Goal: Task Accomplishment & Management: Use online tool/utility

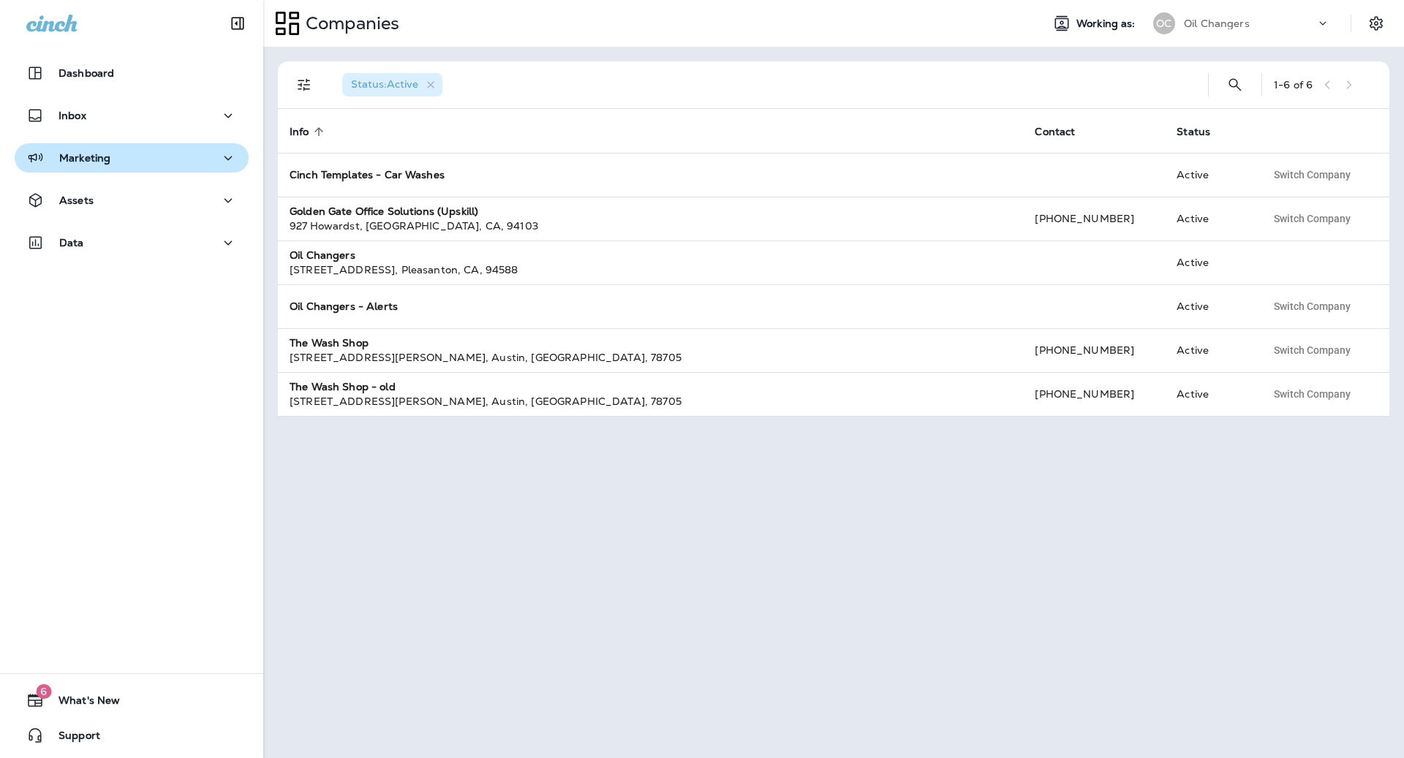
click at [75, 145] on button "Marketing" at bounding box center [132, 157] width 234 height 29
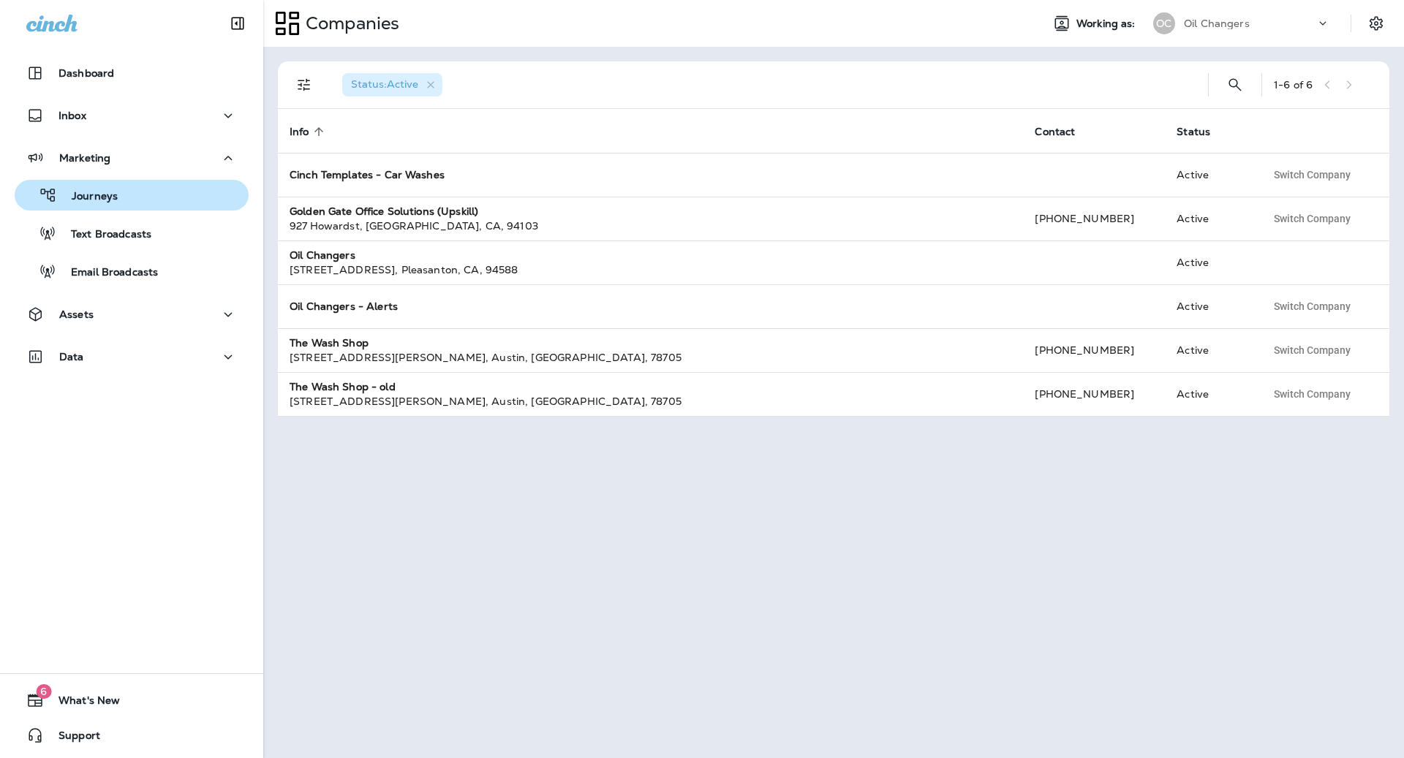
click at [105, 198] on p "Journeys" at bounding box center [87, 197] width 61 height 14
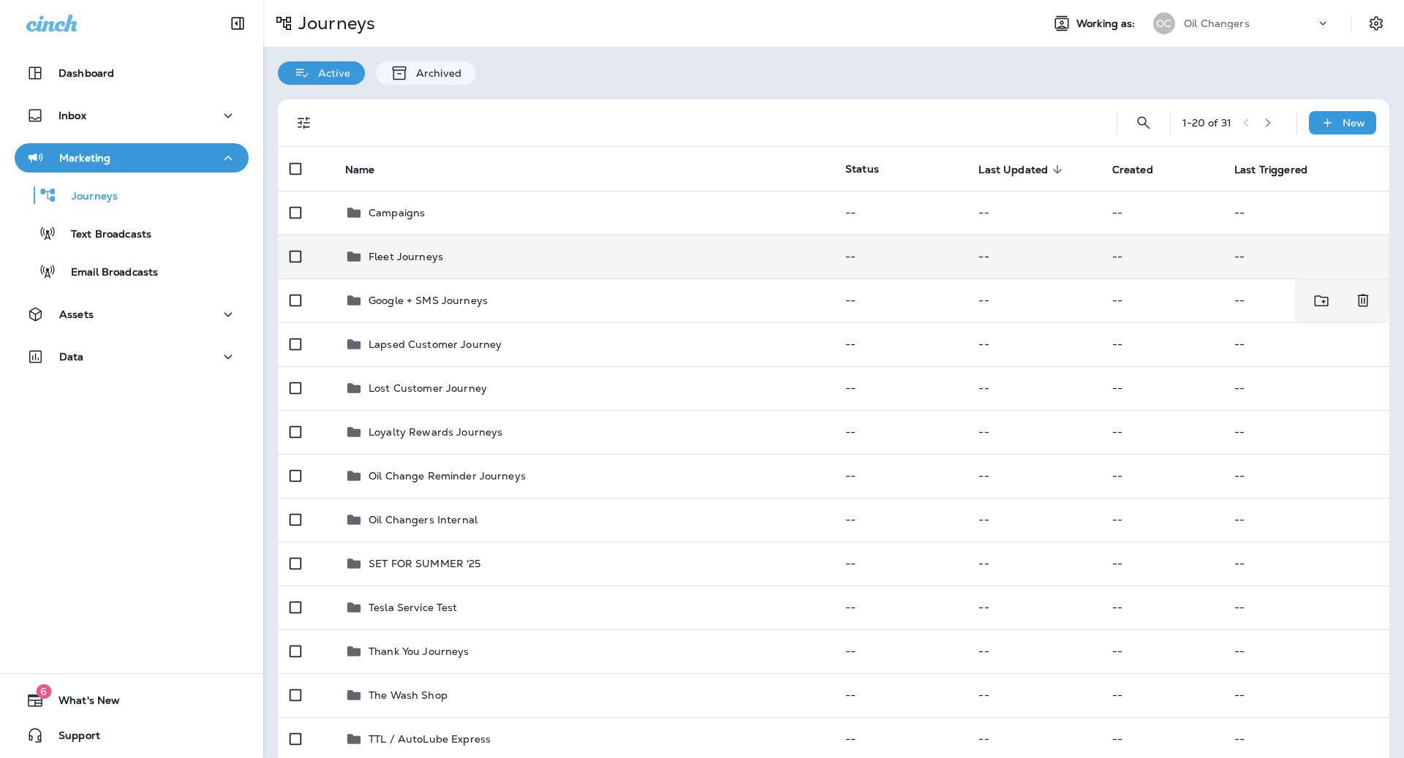
click at [443, 257] on div "Fleet Journeys" at bounding box center [583, 257] width 477 height 18
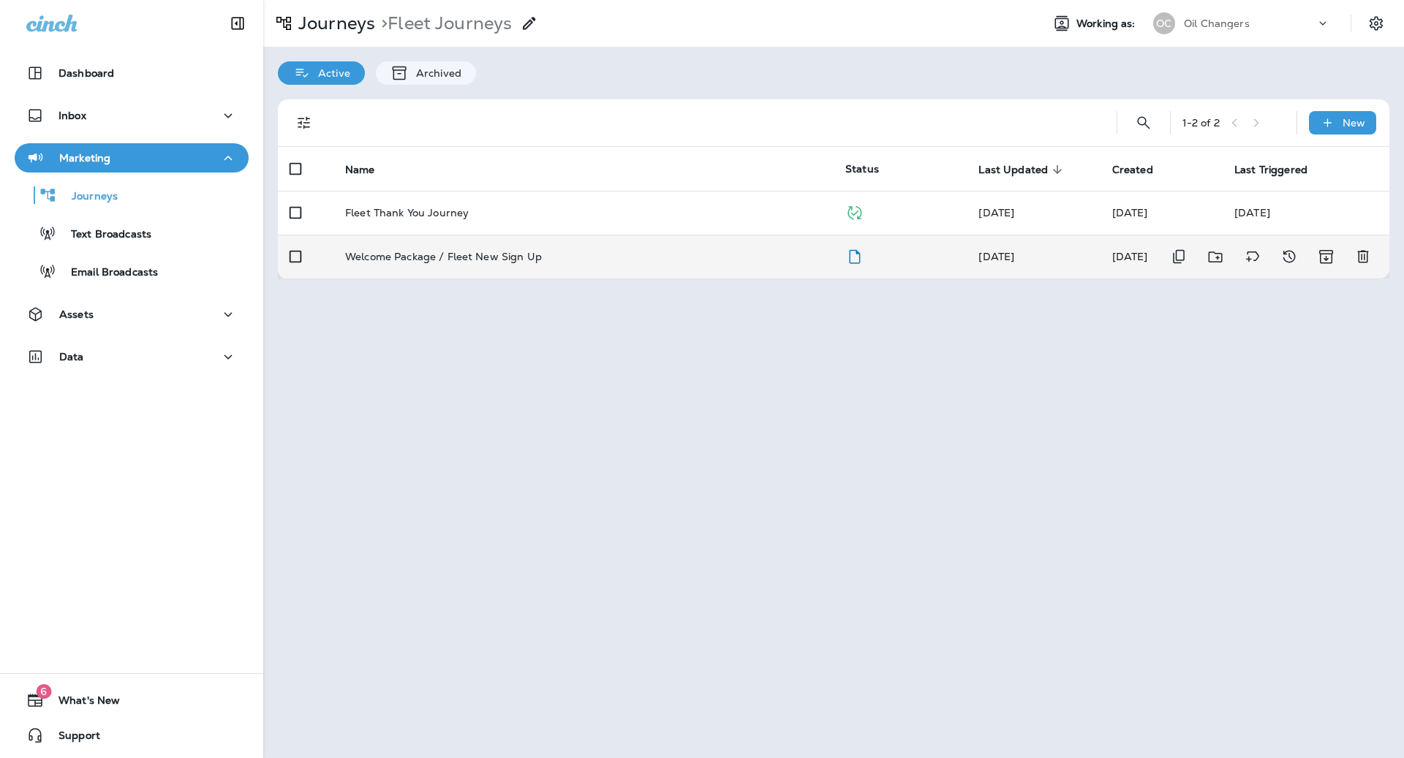
click at [458, 260] on p "Welcome Package / Fleet New Sign Up" at bounding box center [443, 257] width 197 height 12
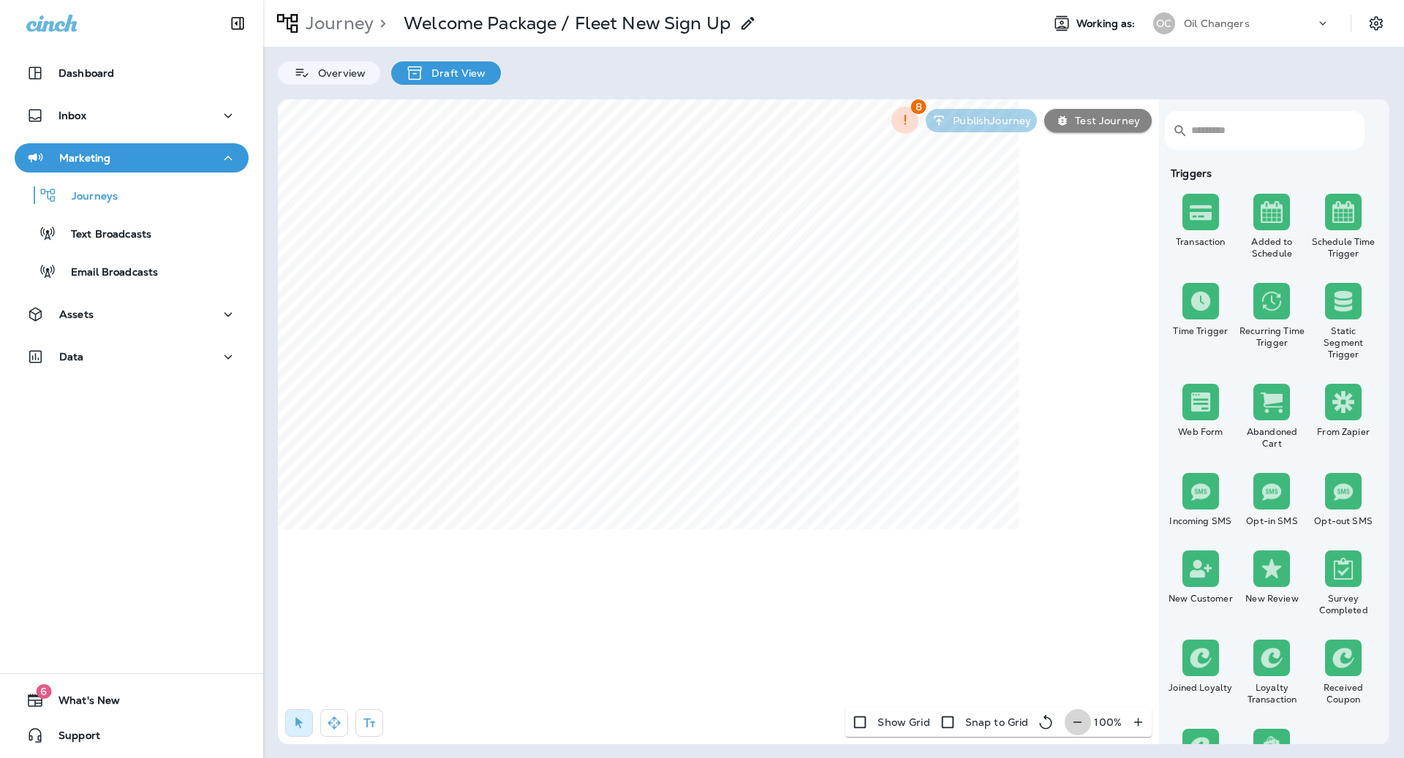
click at [1080, 718] on icon "button" at bounding box center [1076, 722] width 15 height 15
click at [327, 724] on icon "button" at bounding box center [334, 723] width 15 height 15
click at [88, 75] on p "Dashboard" at bounding box center [86, 73] width 56 height 12
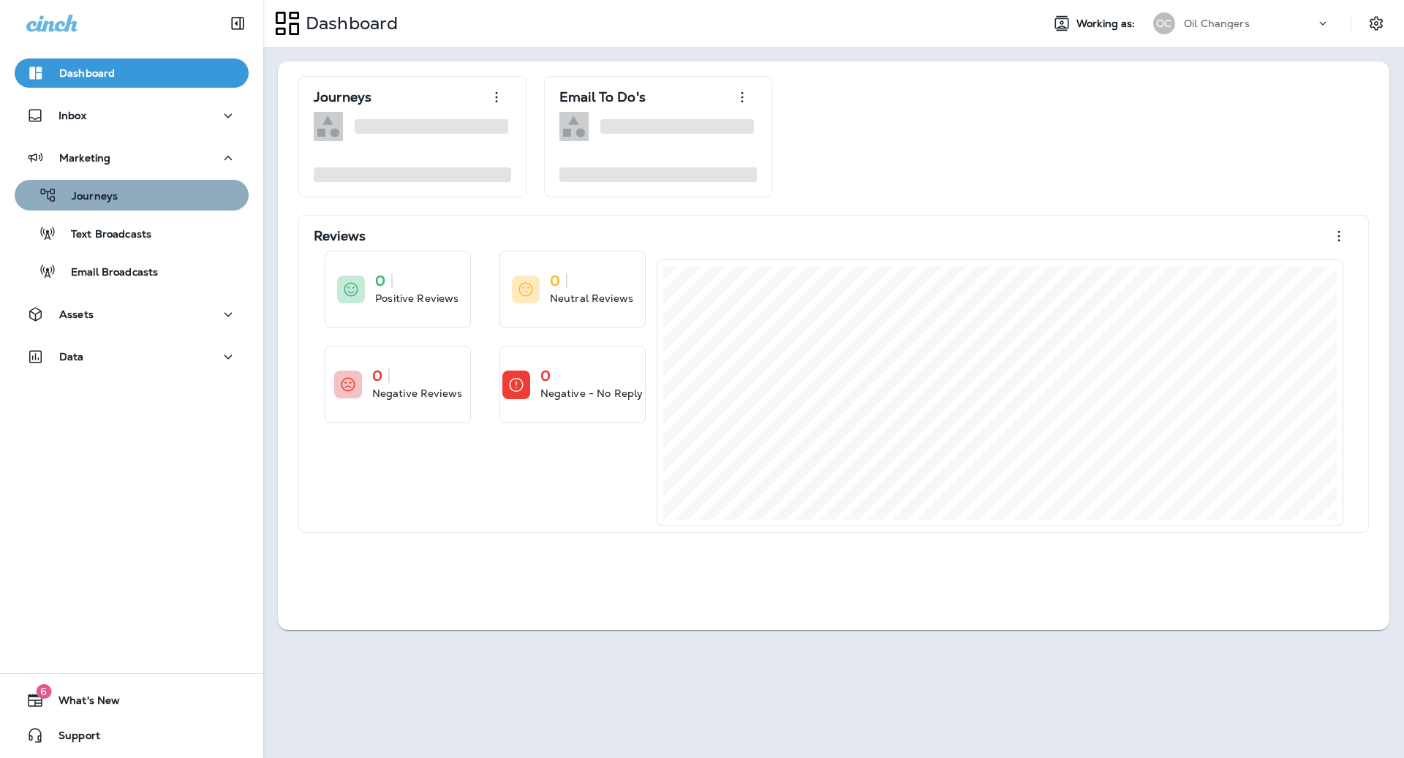
click at [101, 197] on p "Journeys" at bounding box center [87, 197] width 61 height 14
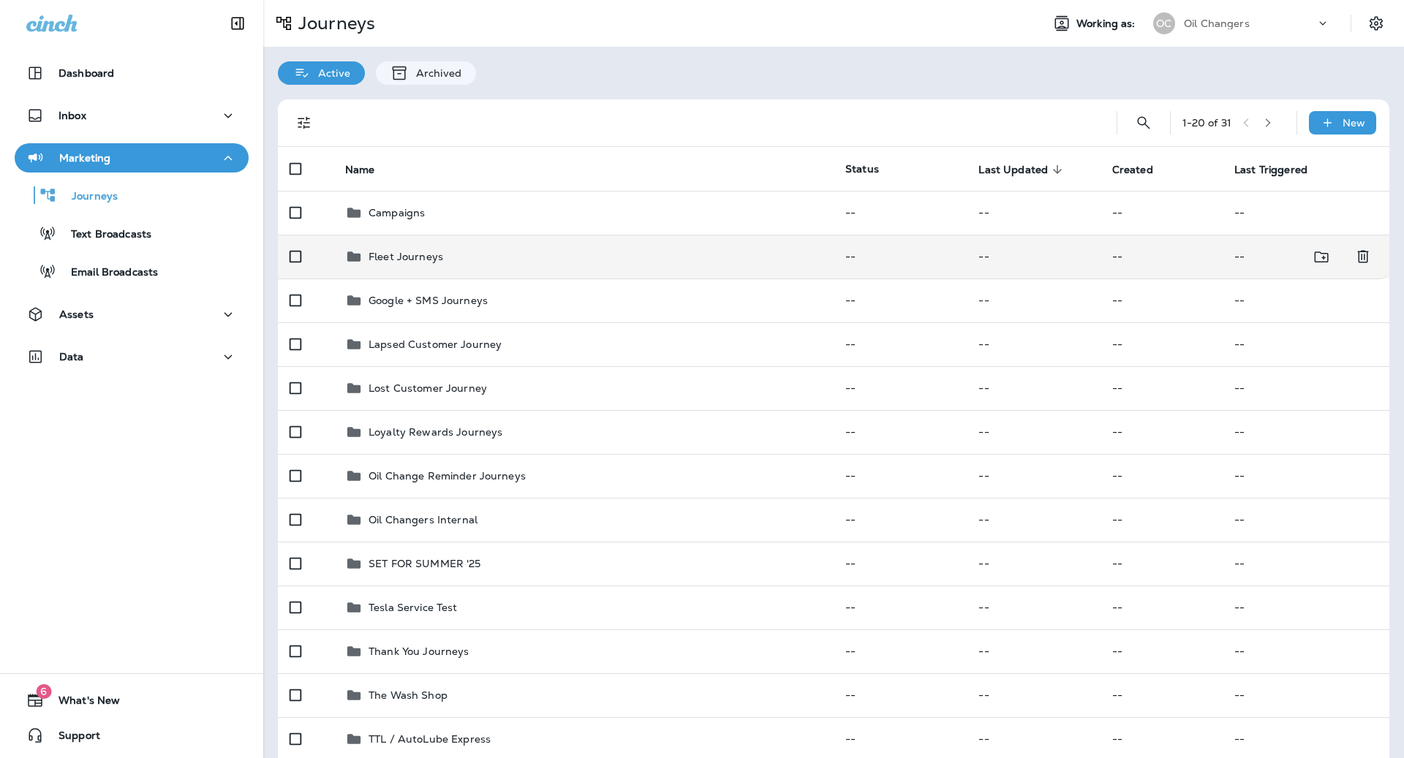
click at [425, 260] on p "Fleet Journeys" at bounding box center [405, 257] width 75 height 12
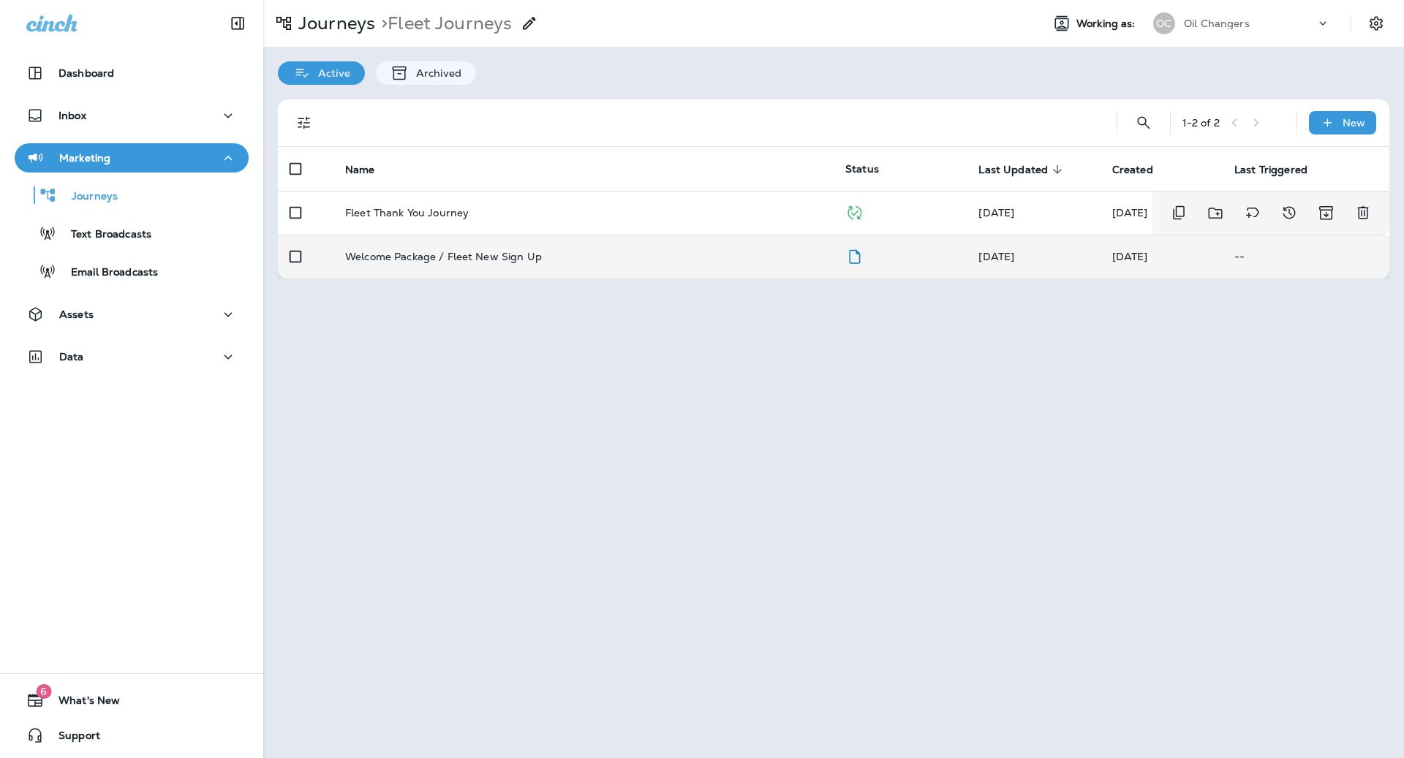
click at [460, 255] on p "Welcome Package / Fleet New Sign Up" at bounding box center [443, 257] width 197 height 12
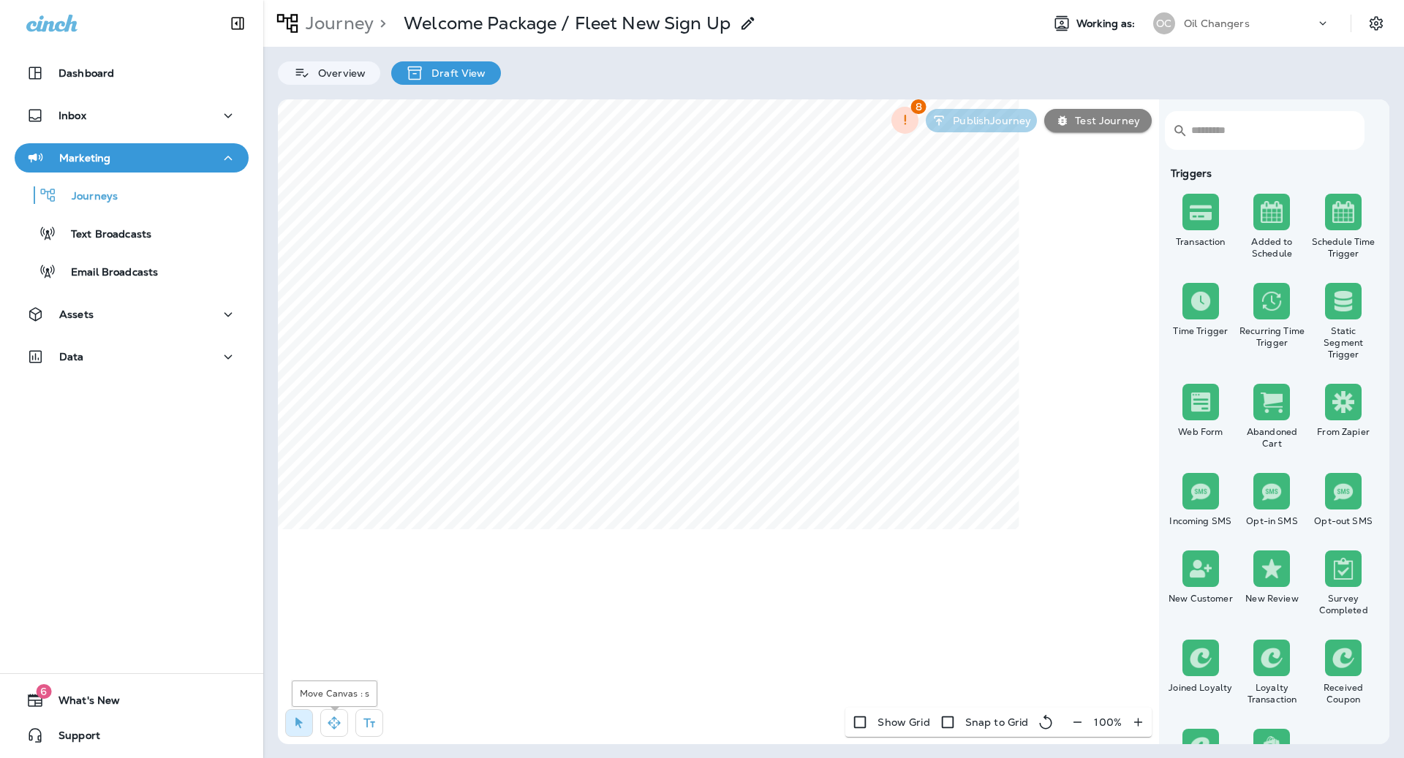
click at [330, 719] on icon "button" at bounding box center [334, 723] width 15 height 15
click at [1076, 721] on icon "button" at bounding box center [1076, 722] width 15 height 15
click at [1076, 721] on icon "button" at bounding box center [1082, 722] width 15 height 15
click at [1077, 721] on icon "button" at bounding box center [1084, 722] width 15 height 15
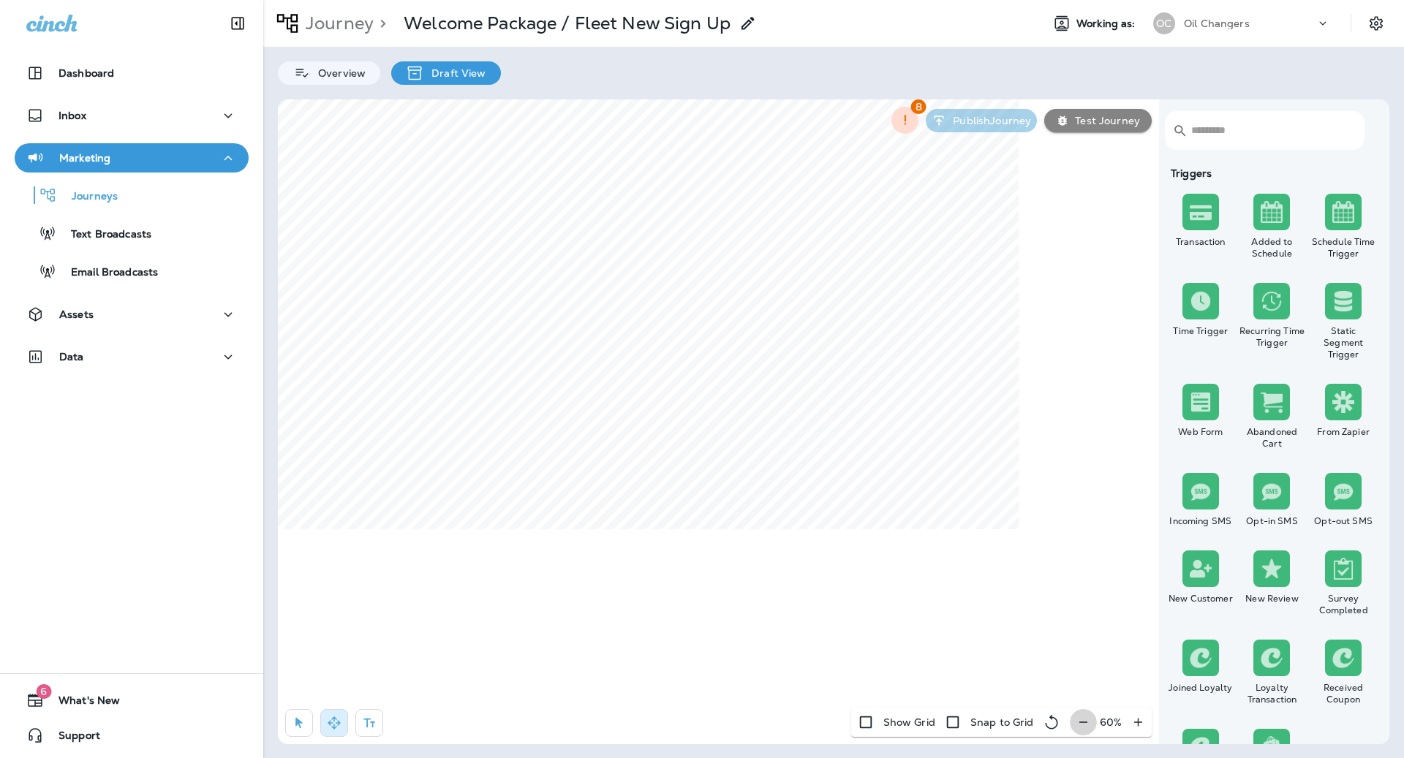
click at [1076, 721] on icon "button" at bounding box center [1082, 722] width 15 height 15
click at [1084, 723] on div "50 %" at bounding box center [1110, 722] width 81 height 29
click at [1138, 725] on icon "button" at bounding box center [1137, 722] width 15 height 15
click at [473, 211] on label "Yes" at bounding box center [548, 214] width 181 height 12
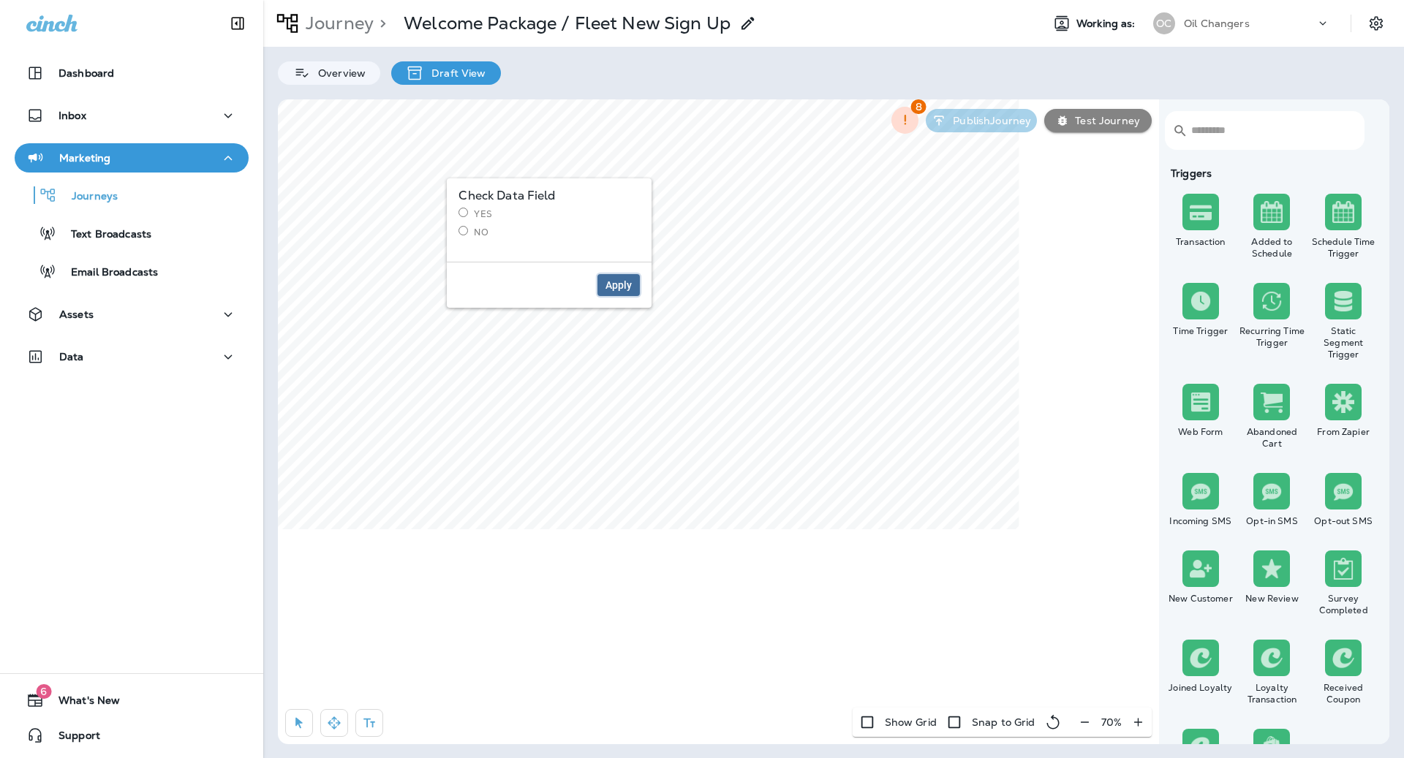
click at [616, 281] on span "Apply" at bounding box center [618, 285] width 26 height 10
select select "*****"
click at [792, 558] on input "*" at bounding box center [774, 556] width 55 height 22
type input "*"
click at [792, 558] on input "*" at bounding box center [774, 556] width 55 height 22
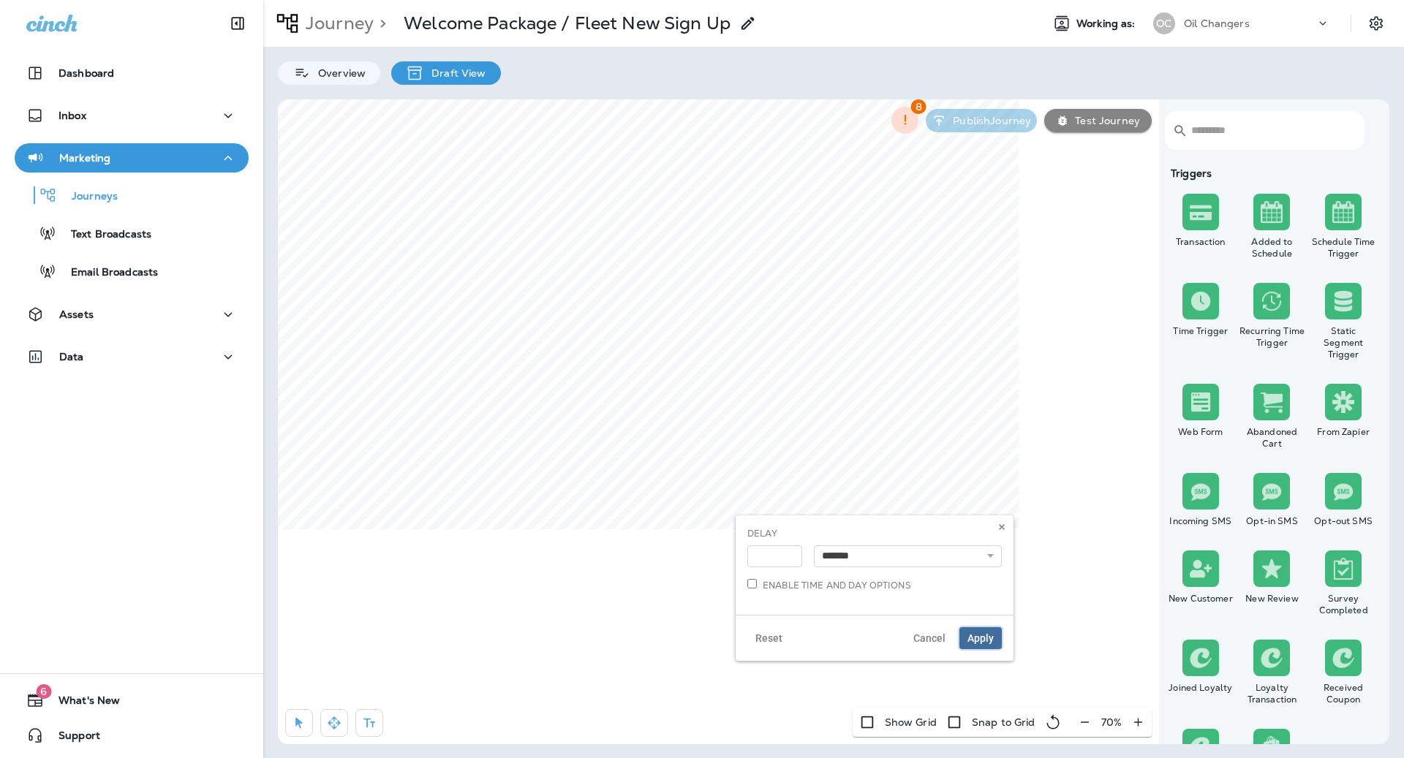
click at [978, 639] on span "Apply" at bounding box center [980, 638] width 26 height 10
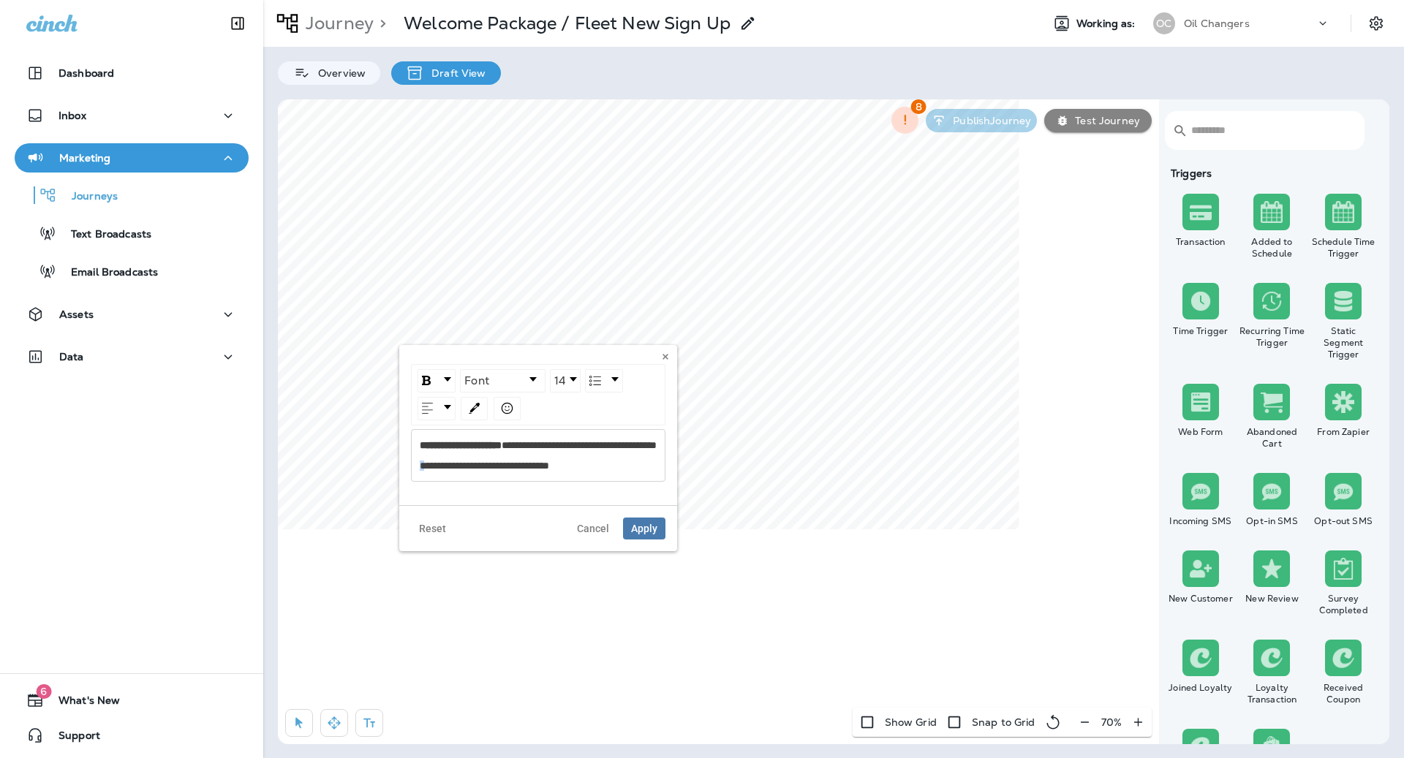
click at [425, 471] on span "**********" at bounding box center [538, 455] width 237 height 31
click at [654, 528] on button "Apply" at bounding box center [644, 529] width 42 height 22
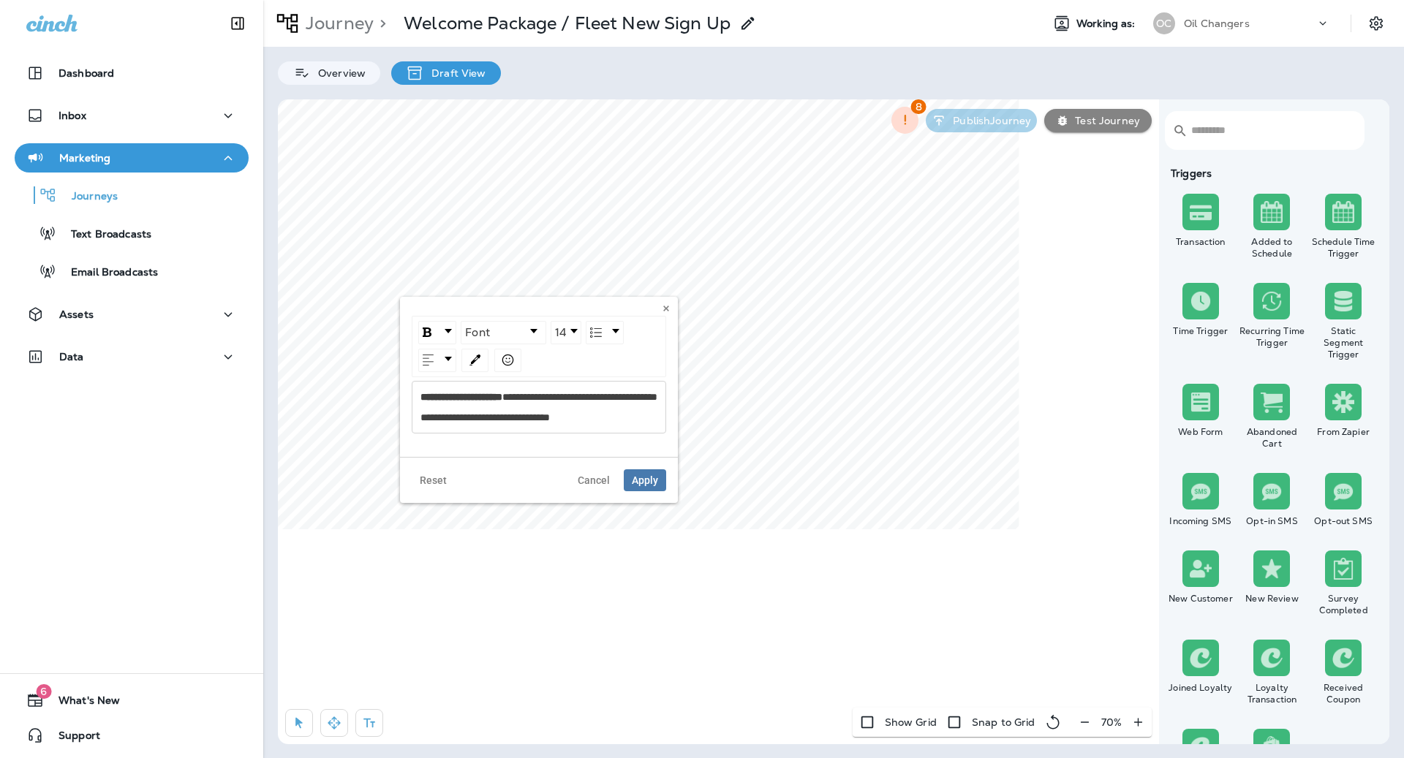
click at [536, 393] on div "**********" at bounding box center [539, 407] width 238 height 31
click at [654, 482] on span "Apply" at bounding box center [645, 480] width 26 height 10
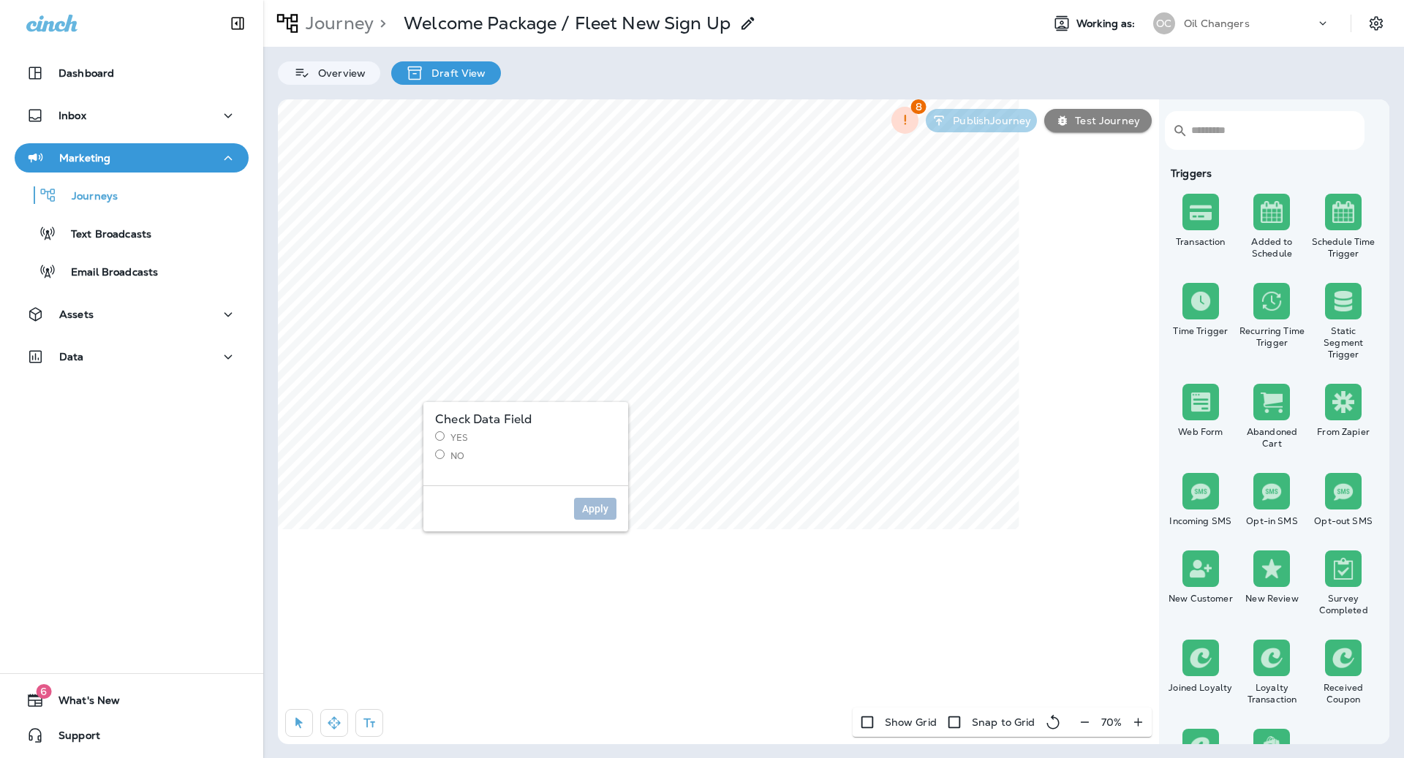
click at [455, 438] on label "Yes" at bounding box center [525, 437] width 181 height 12
click at [607, 512] on span "Apply" at bounding box center [595, 509] width 26 height 10
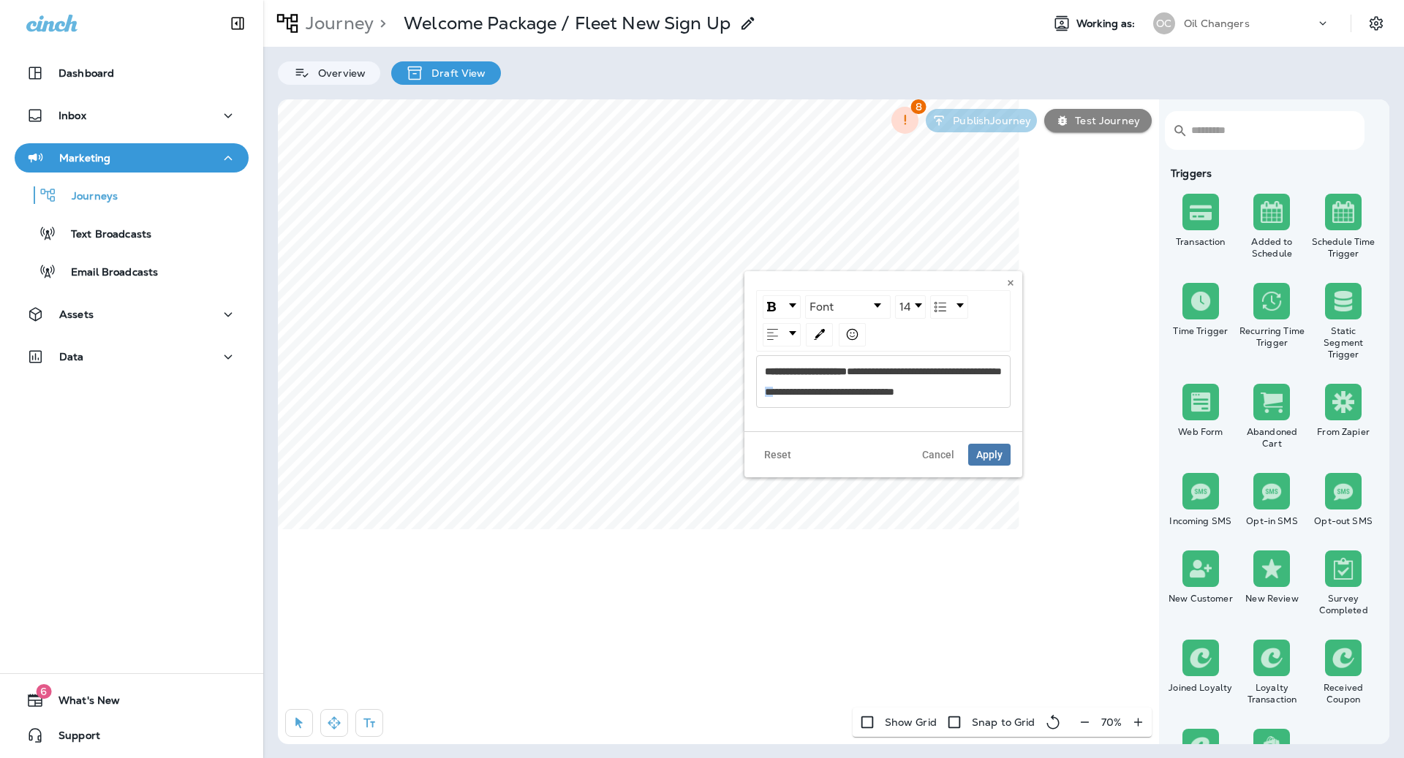
drag, startPoint x: 771, startPoint y: 399, endPoint x: 759, endPoint y: 399, distance: 12.4
click at [759, 399] on div "**********" at bounding box center [883, 381] width 254 height 53
click at [894, 366] on div "**********" at bounding box center [884, 381] width 238 height 31
click at [846, 372] on span "**********" at bounding box center [806, 371] width 82 height 10
click at [991, 460] on span "Apply" at bounding box center [989, 455] width 26 height 10
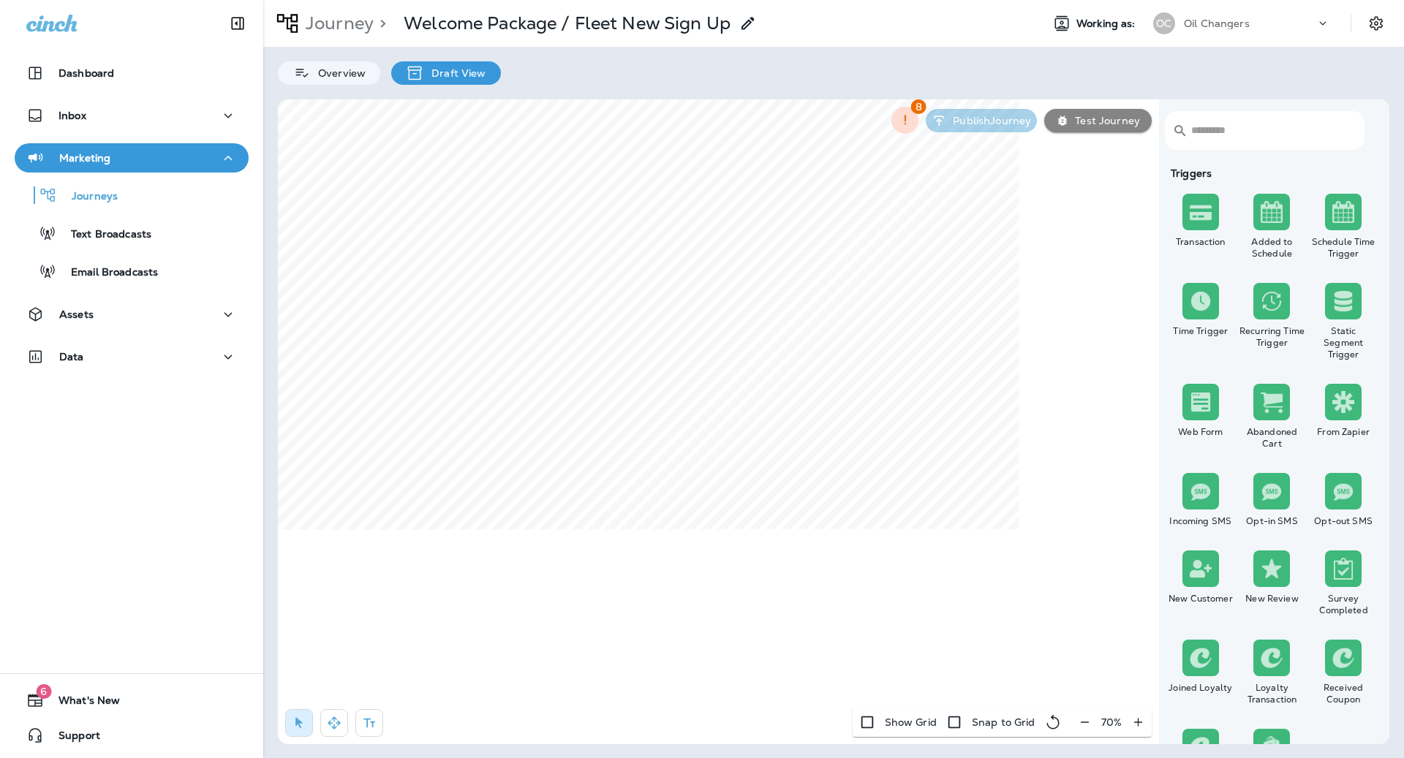
select select "*******"
click at [710, 458] on span "Cancel" at bounding box center [705, 462] width 32 height 10
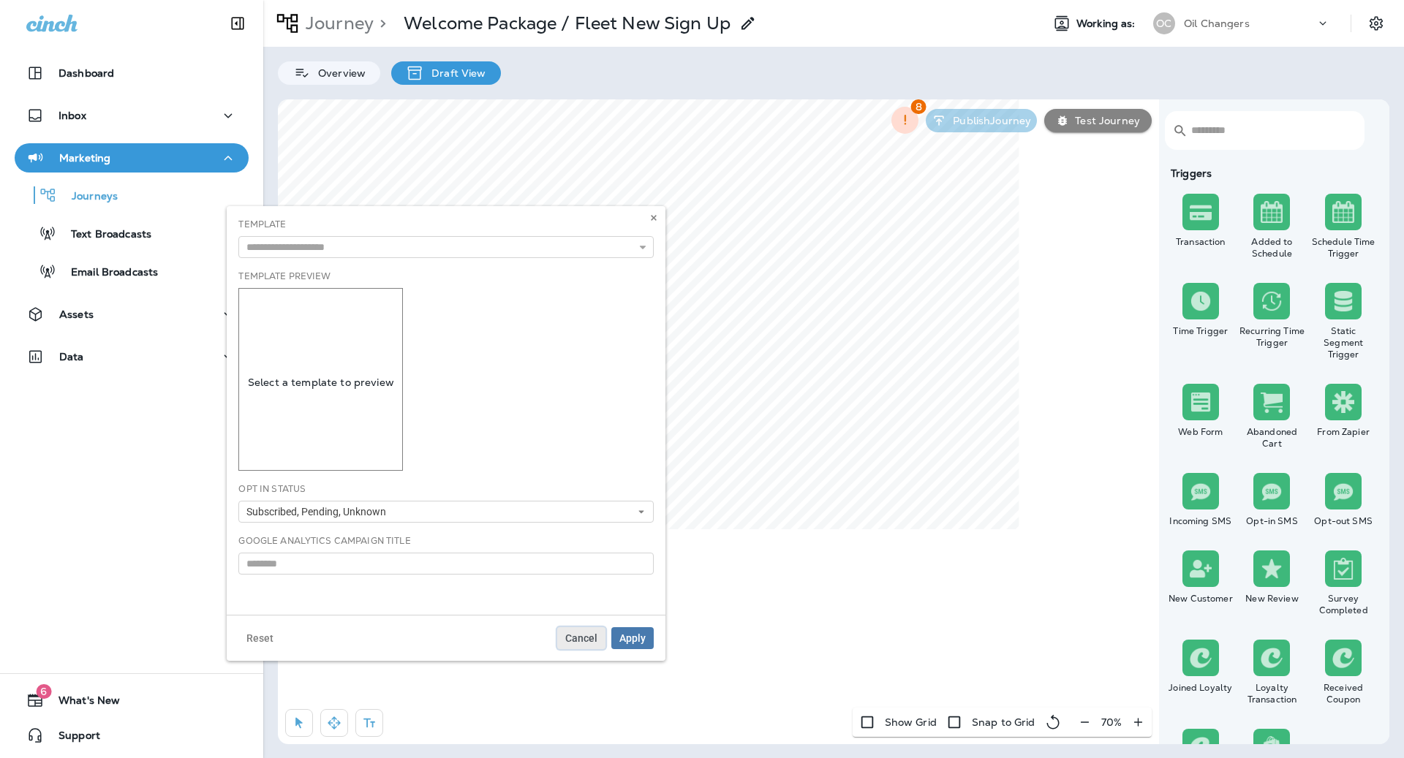
click at [593, 637] on span "Cancel" at bounding box center [581, 638] width 32 height 10
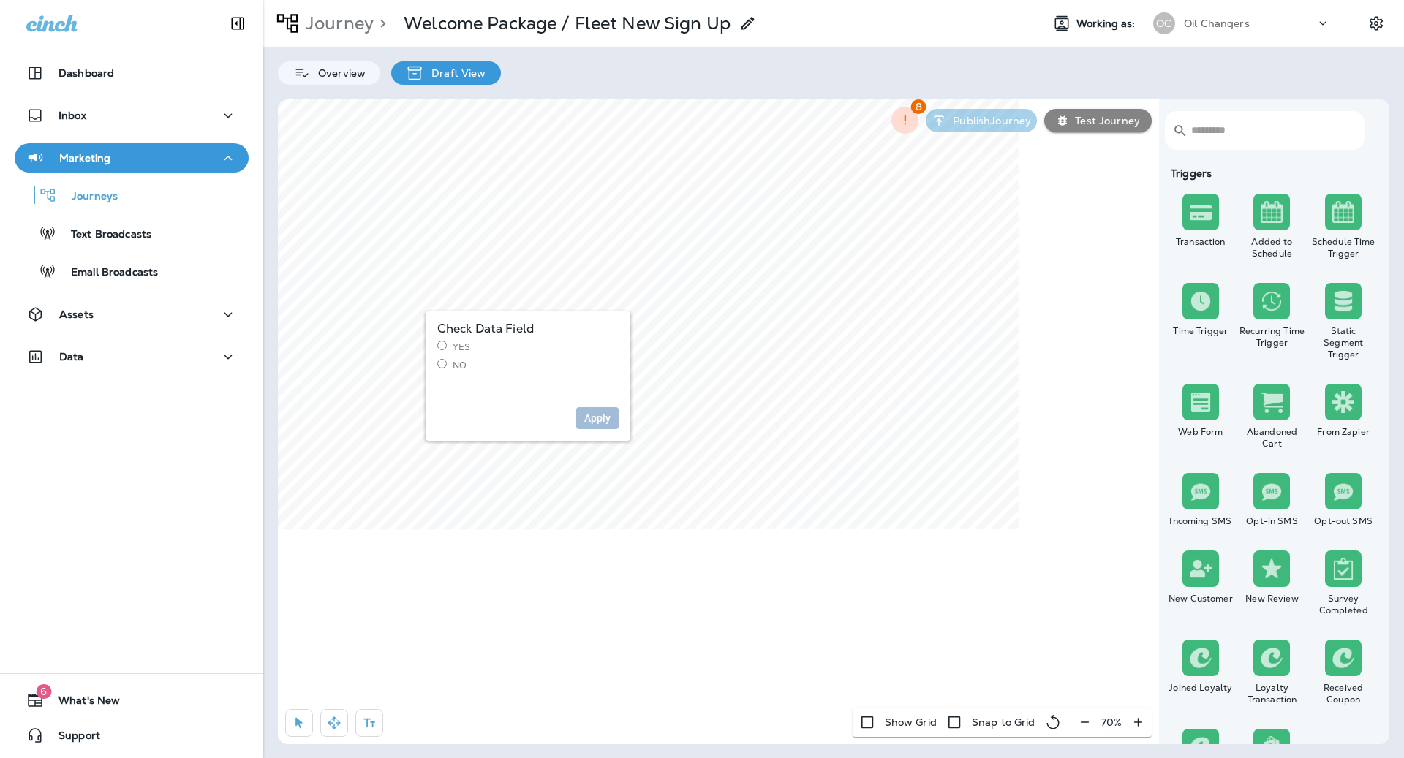
click at [450, 348] on label "Yes" at bounding box center [527, 347] width 181 height 12
click at [595, 417] on span "Apply" at bounding box center [597, 418] width 26 height 10
click at [904, 124] on icon "button" at bounding box center [904, 120] width 15 height 15
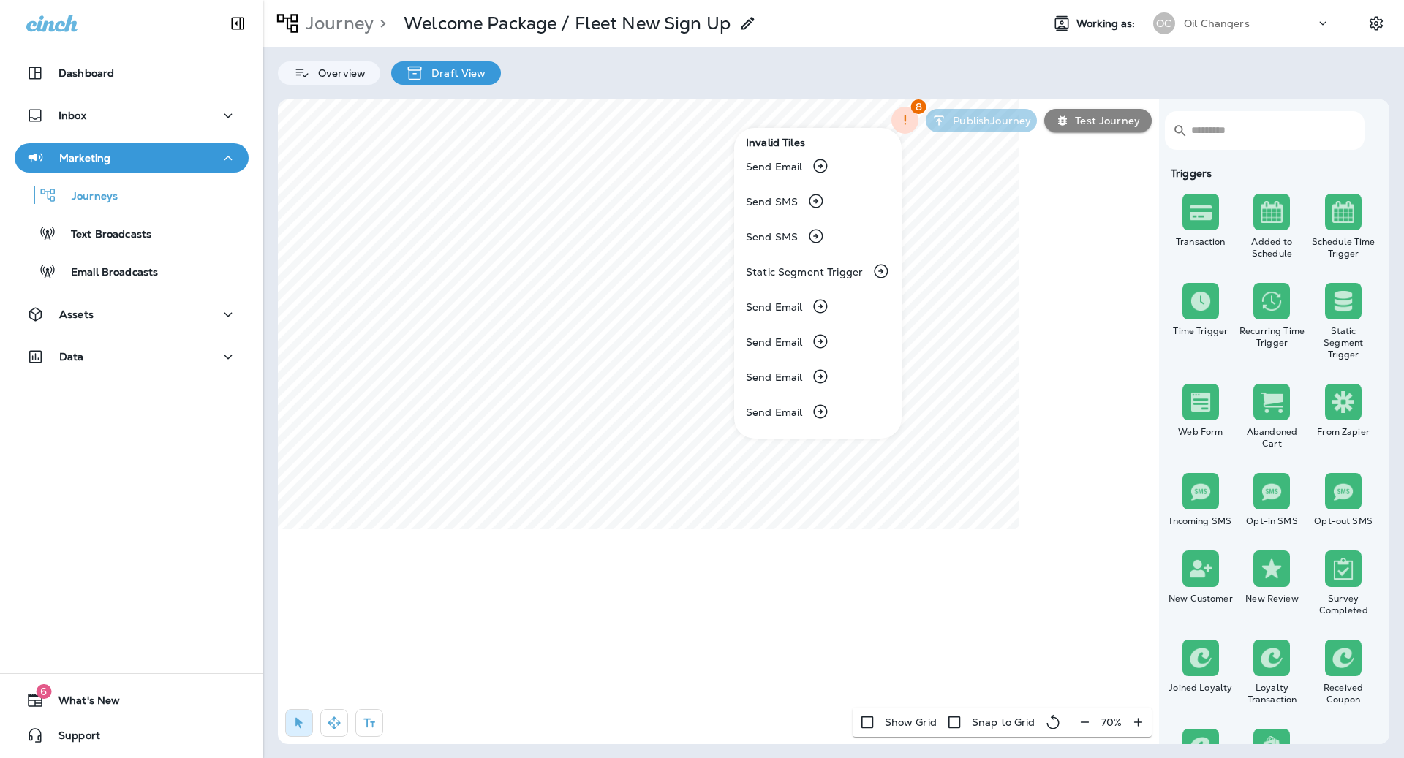
click at [976, 387] on div at bounding box center [702, 379] width 1404 height 758
click at [325, 17] on p "Journey" at bounding box center [337, 23] width 74 height 22
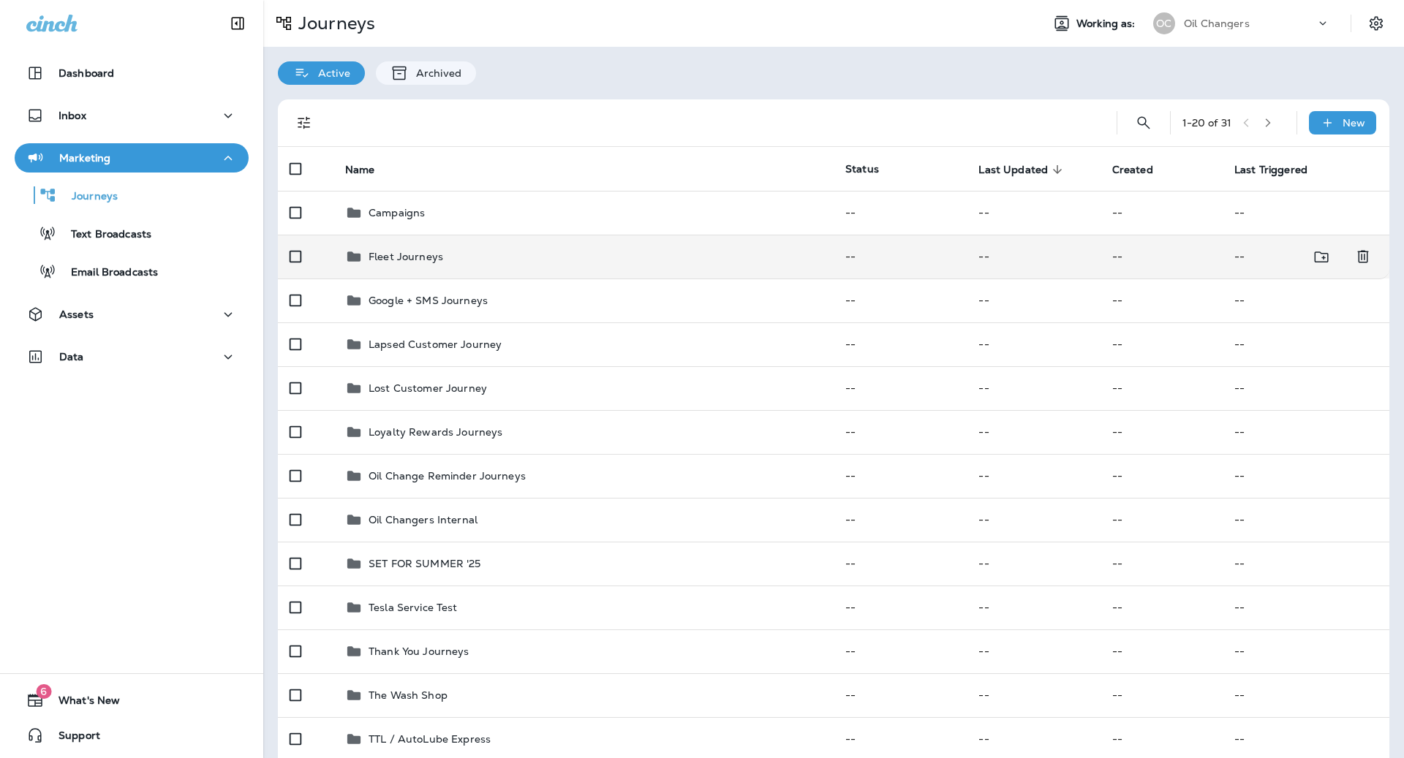
click at [425, 245] on td "Fleet Journeys" at bounding box center [583, 257] width 500 height 44
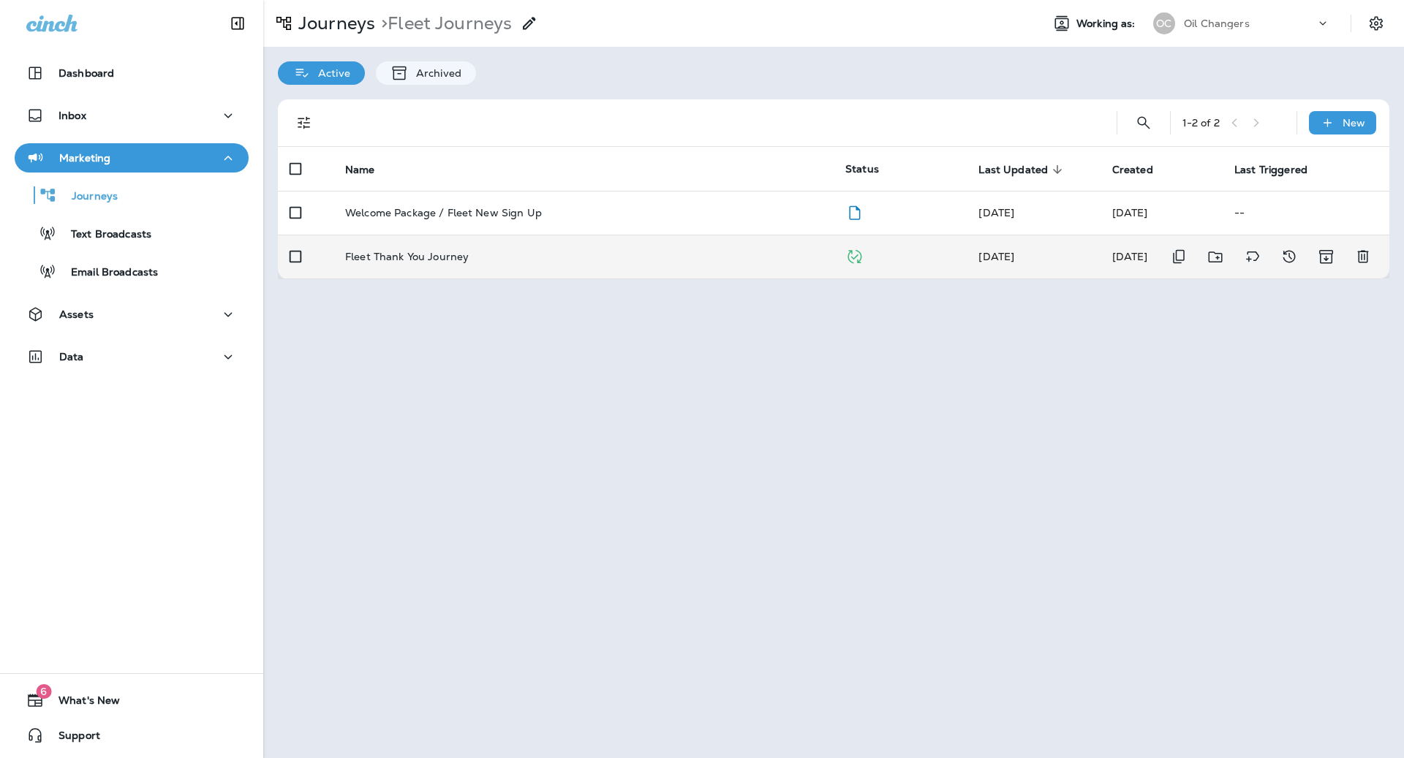
click at [506, 252] on div "Fleet Thank You Journey" at bounding box center [583, 257] width 477 height 12
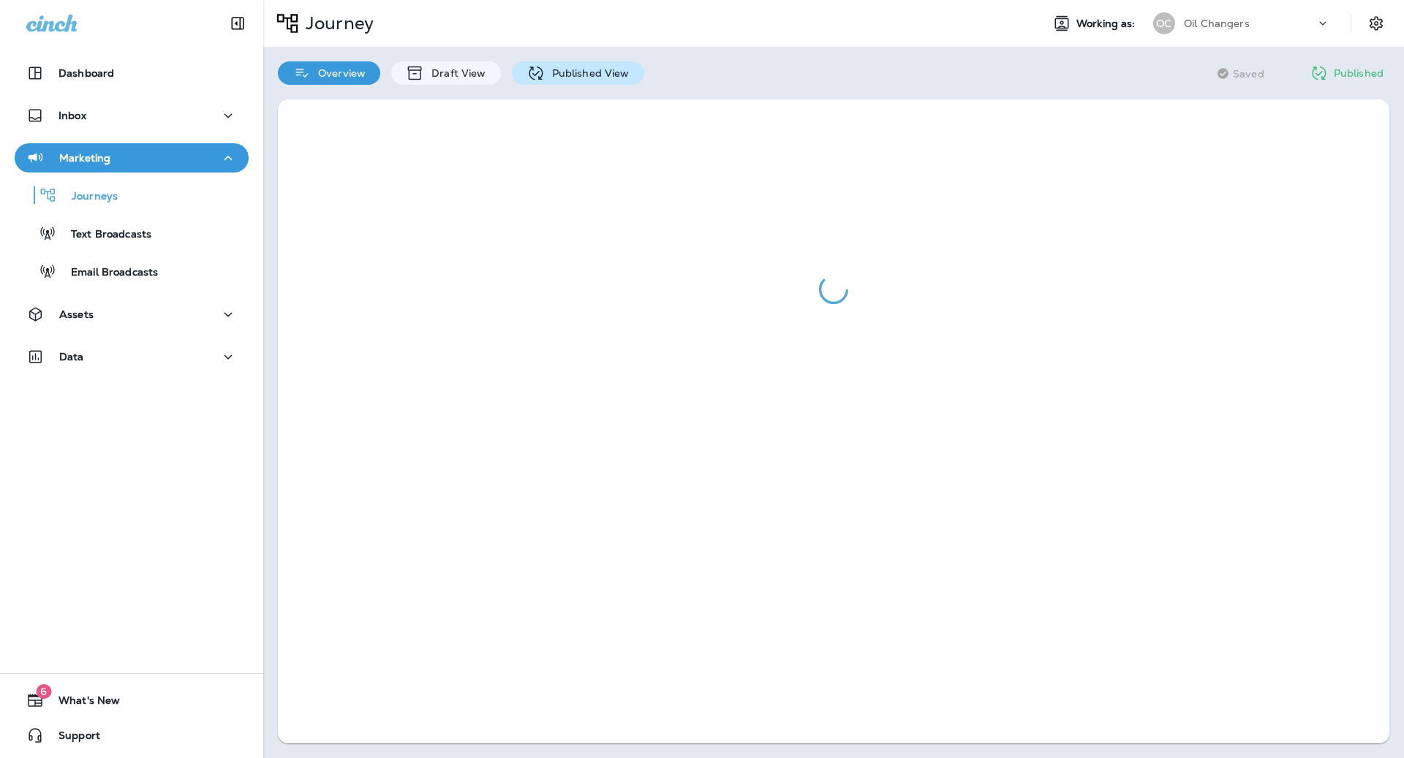
click at [613, 69] on p "Published View" at bounding box center [587, 73] width 85 height 12
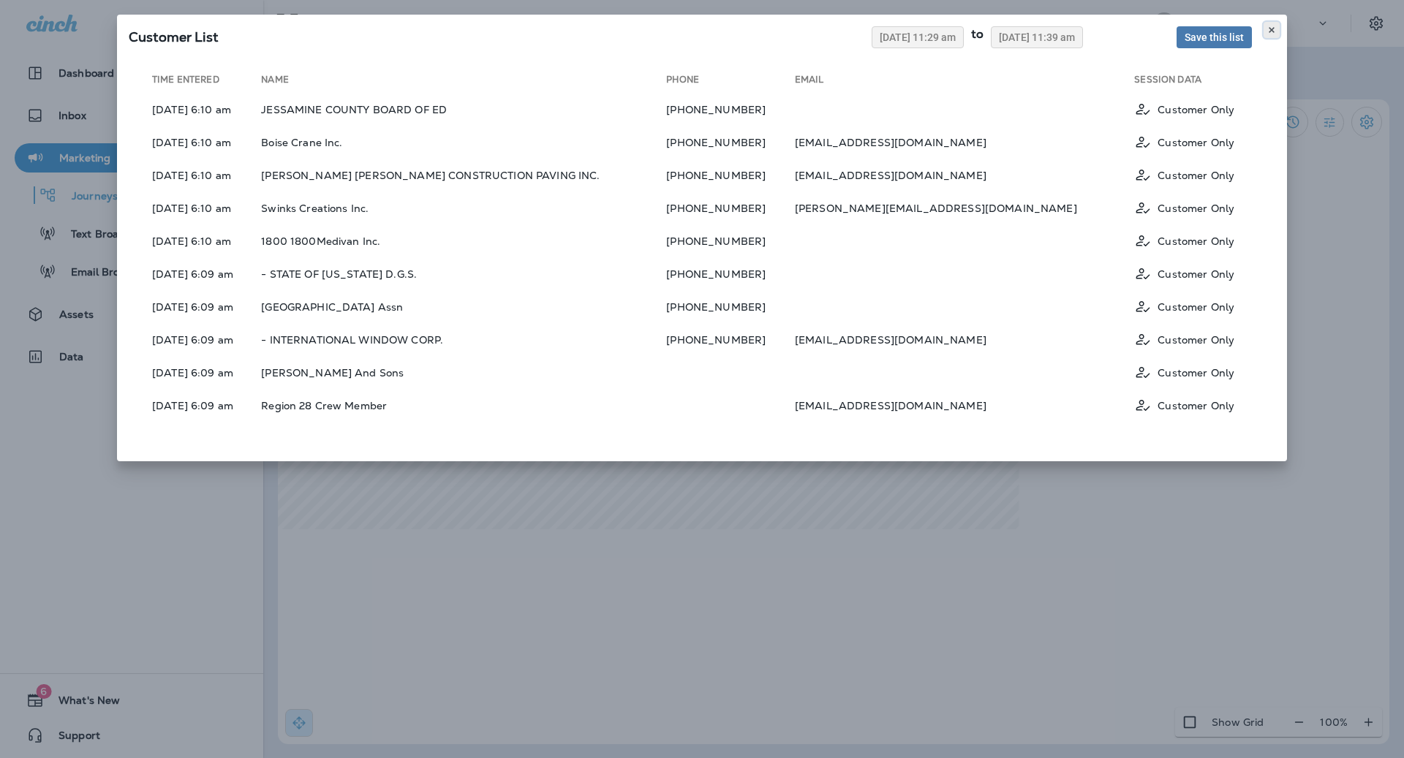
click at [1269, 29] on icon at bounding box center [1271, 30] width 9 height 9
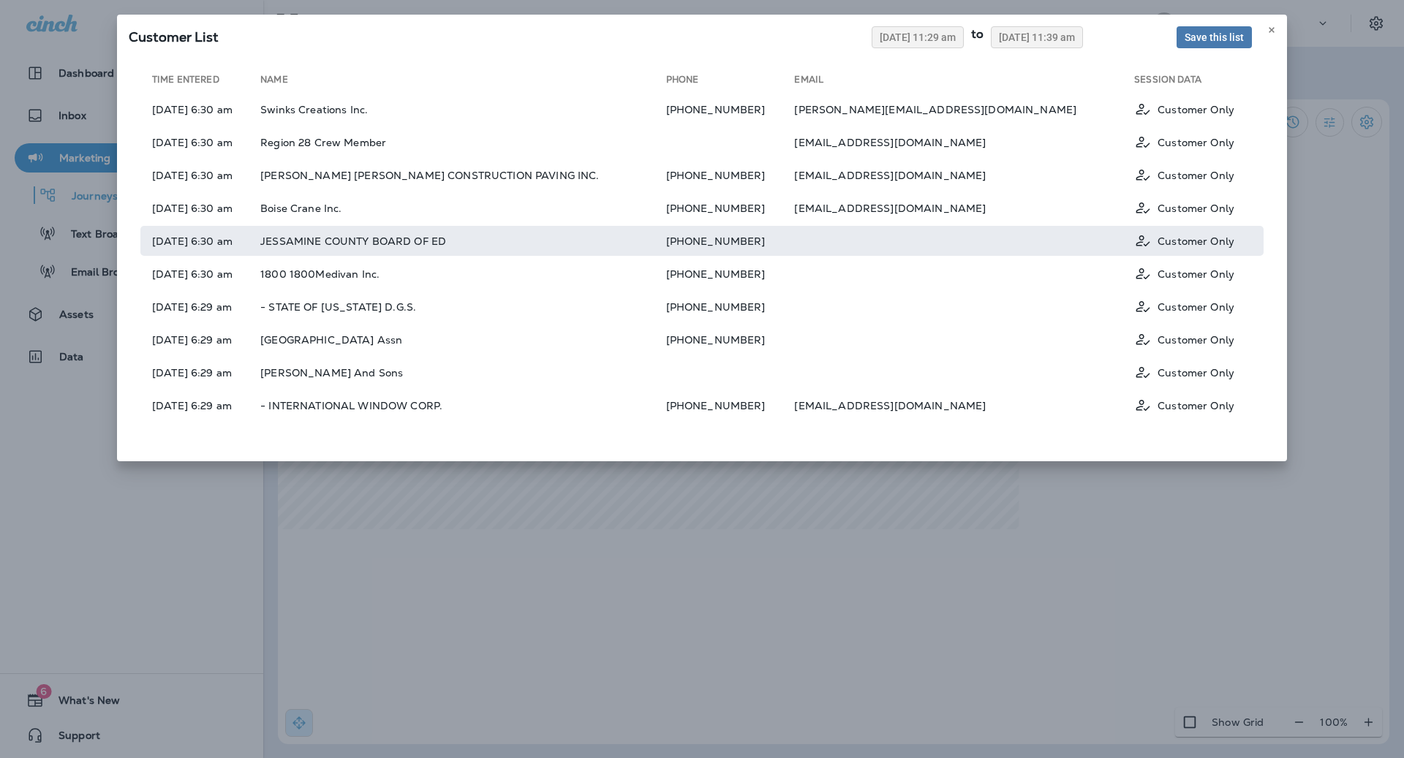
click at [785, 228] on td "[PHONE_NUMBER]" at bounding box center [730, 241] width 129 height 30
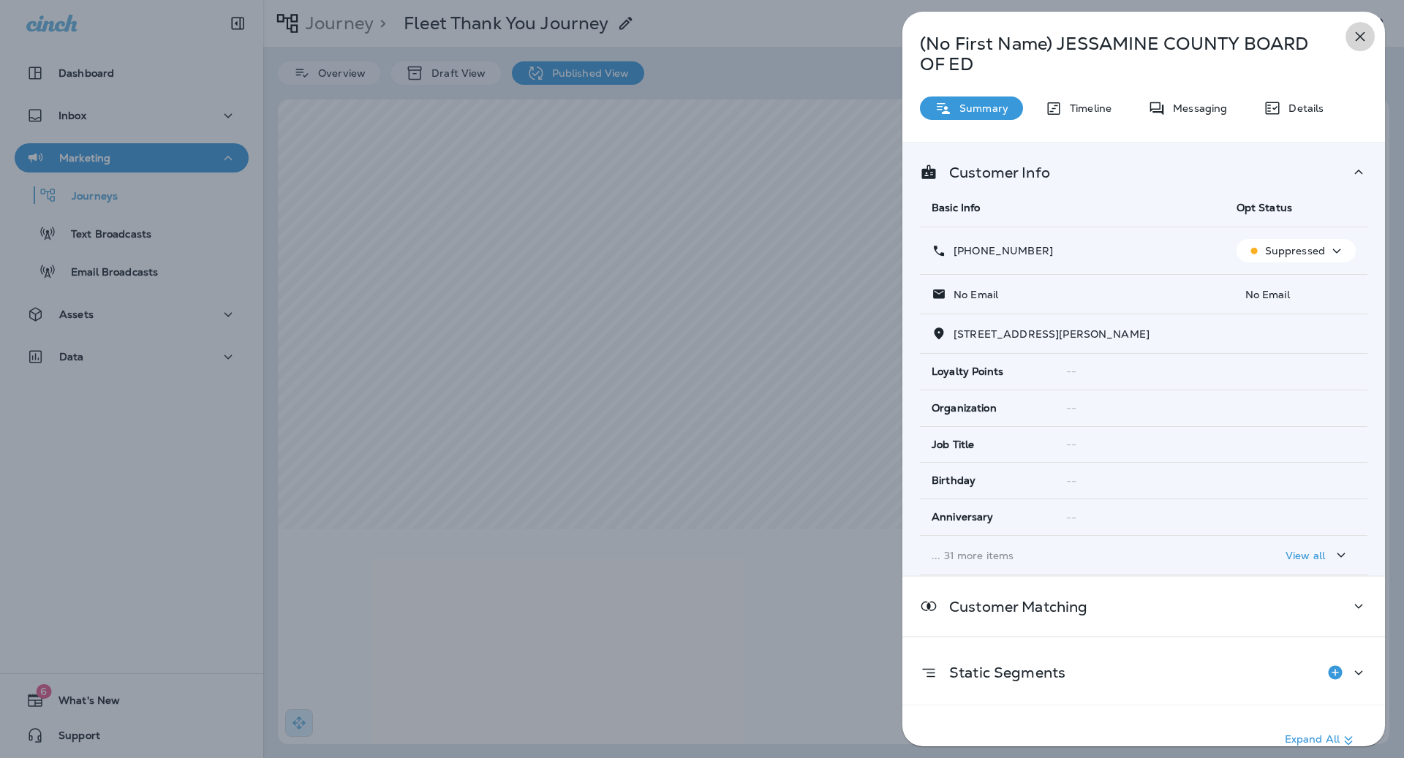
click at [1351, 42] on icon "button" at bounding box center [1360, 37] width 18 height 18
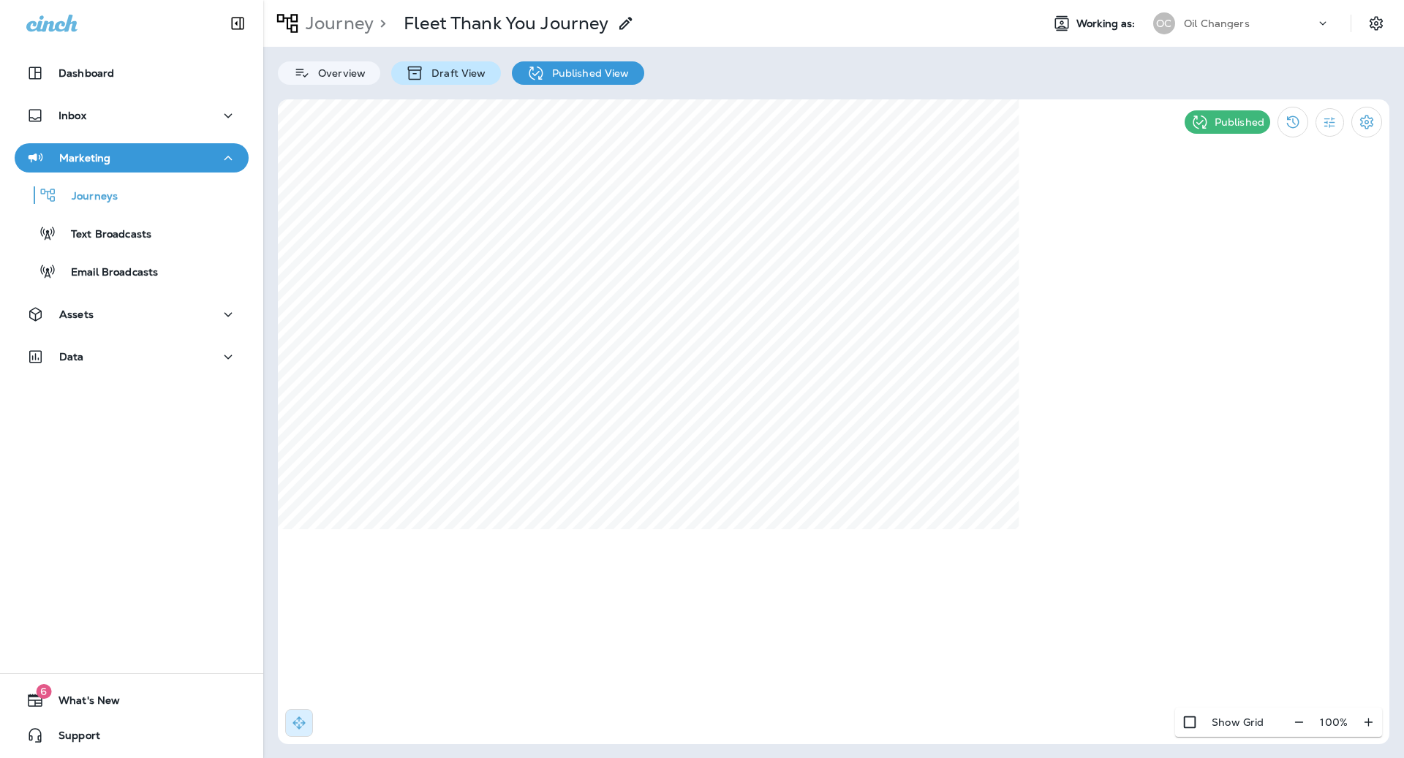
click at [474, 77] on p "Draft View" at bounding box center [454, 73] width 61 height 12
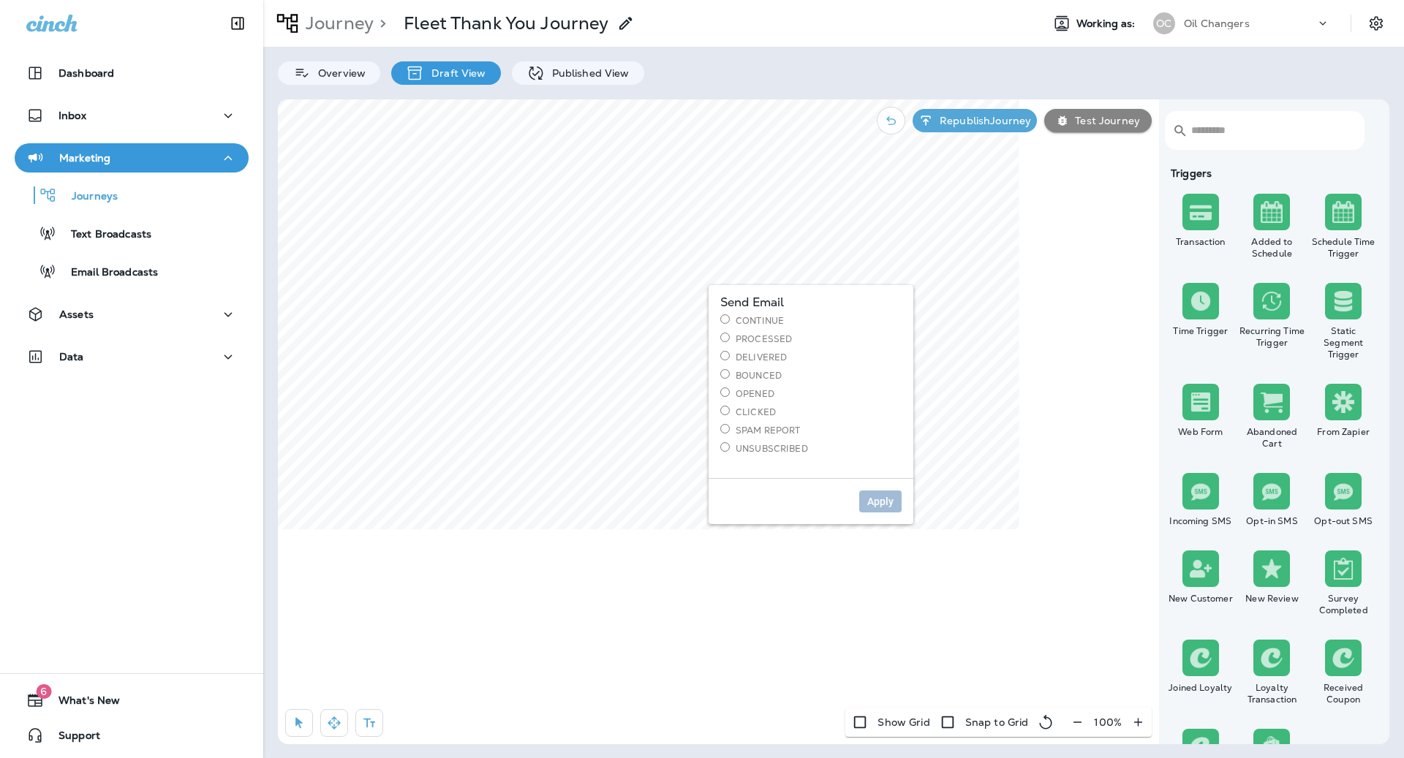
click at [764, 371] on label "Bounced" at bounding box center [810, 375] width 181 height 12
click at [889, 503] on span "Apply" at bounding box center [880, 501] width 26 height 10
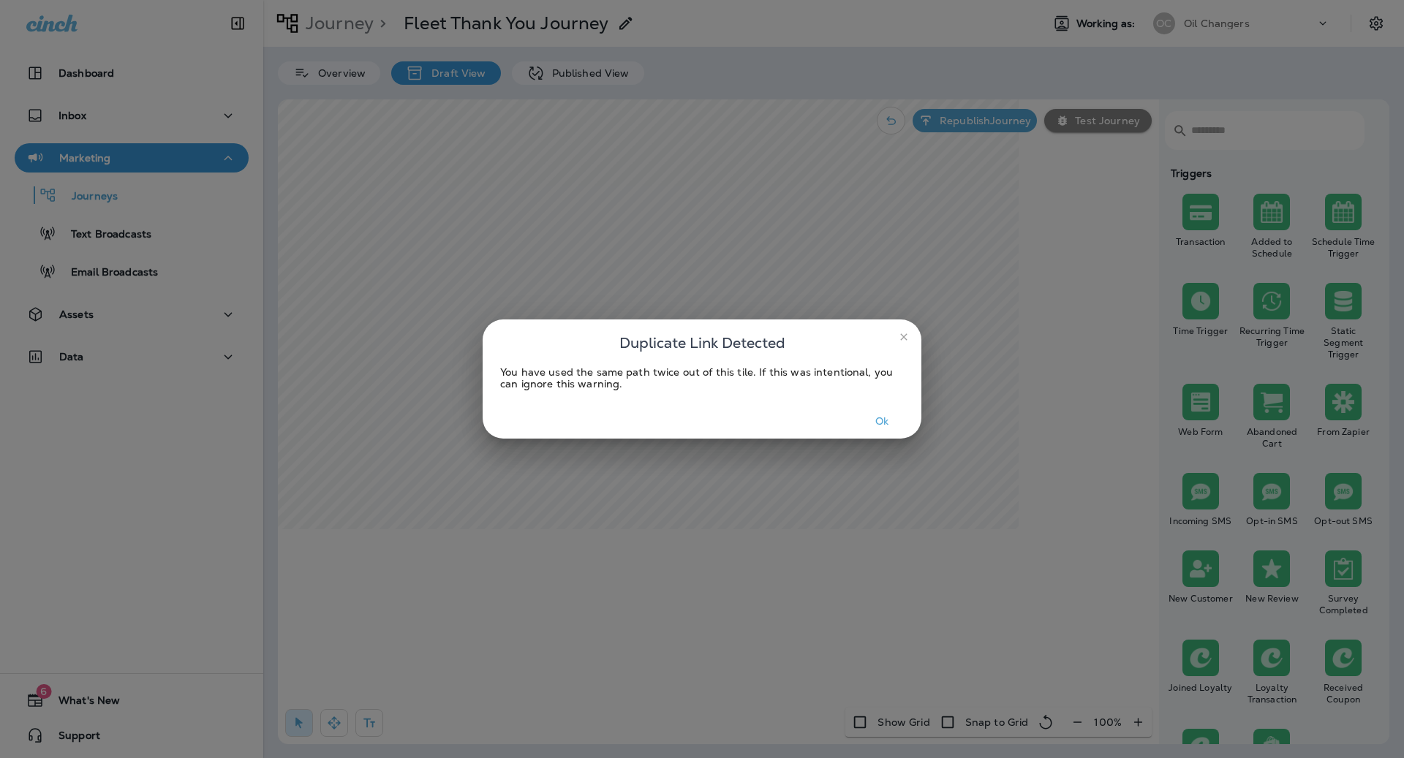
click at [892, 421] on button "Ok" at bounding box center [882, 421] width 55 height 23
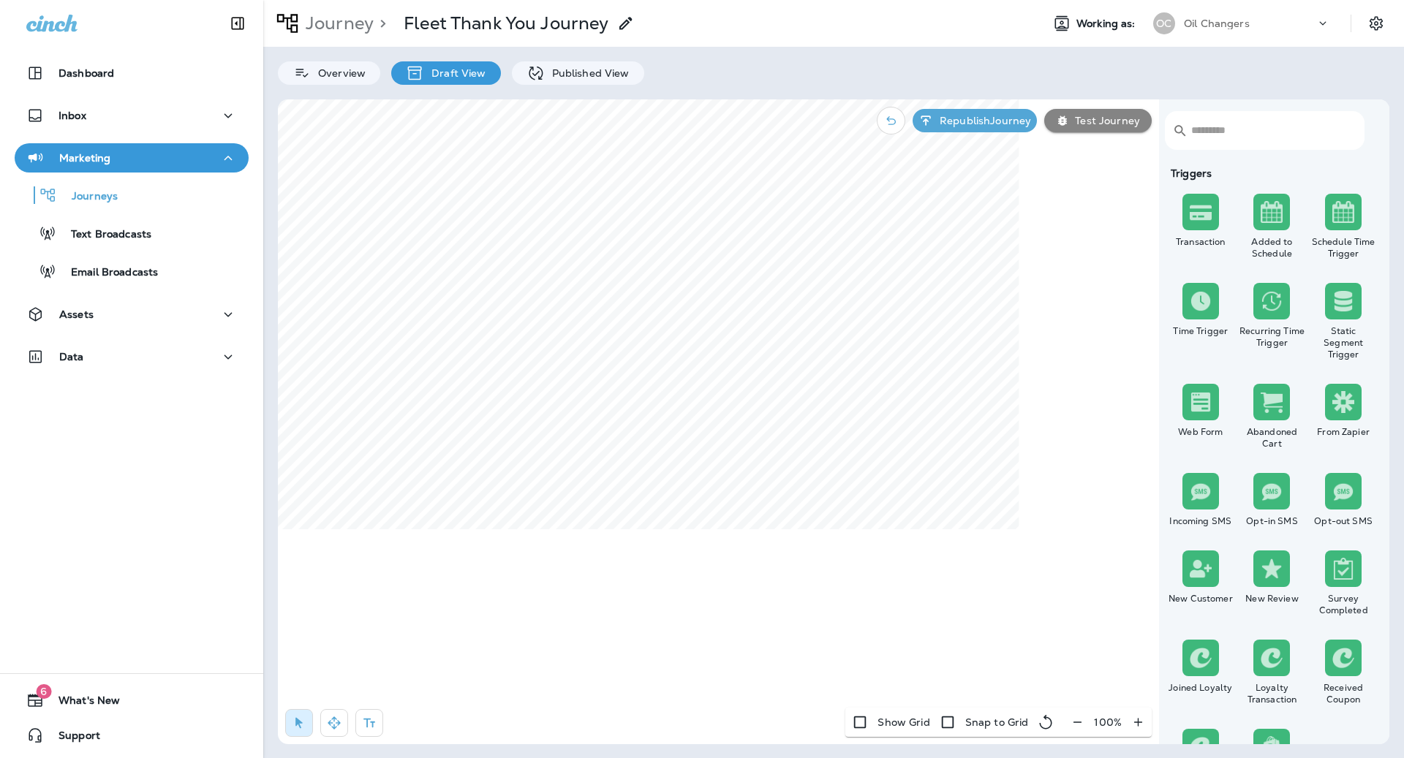
click at [1266, 138] on input "text" at bounding box center [1269, 130] width 157 height 39
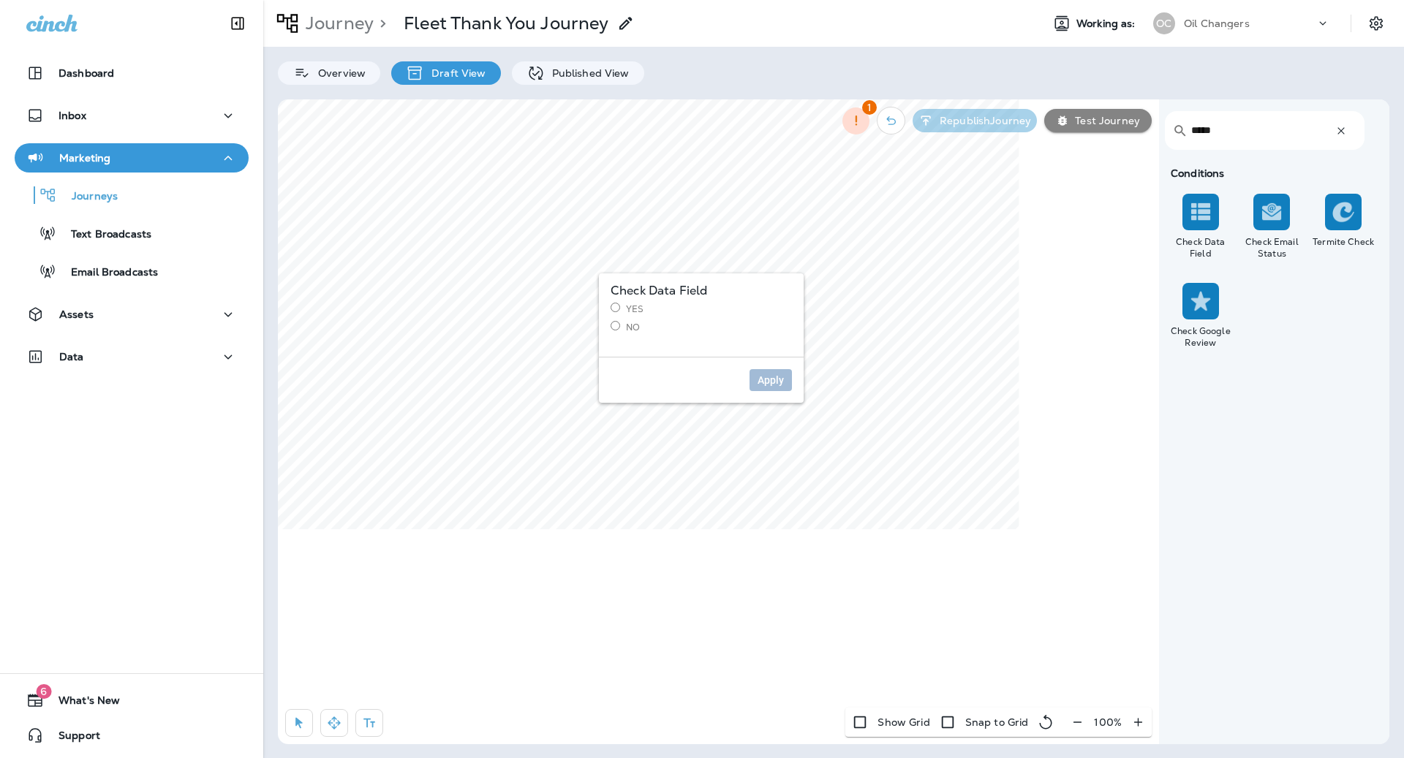
click at [631, 327] on label "No" at bounding box center [700, 327] width 181 height 12
click at [761, 380] on span "Apply" at bounding box center [770, 380] width 26 height 10
click at [1254, 127] on input "*****" at bounding box center [1256, 130] width 131 height 39
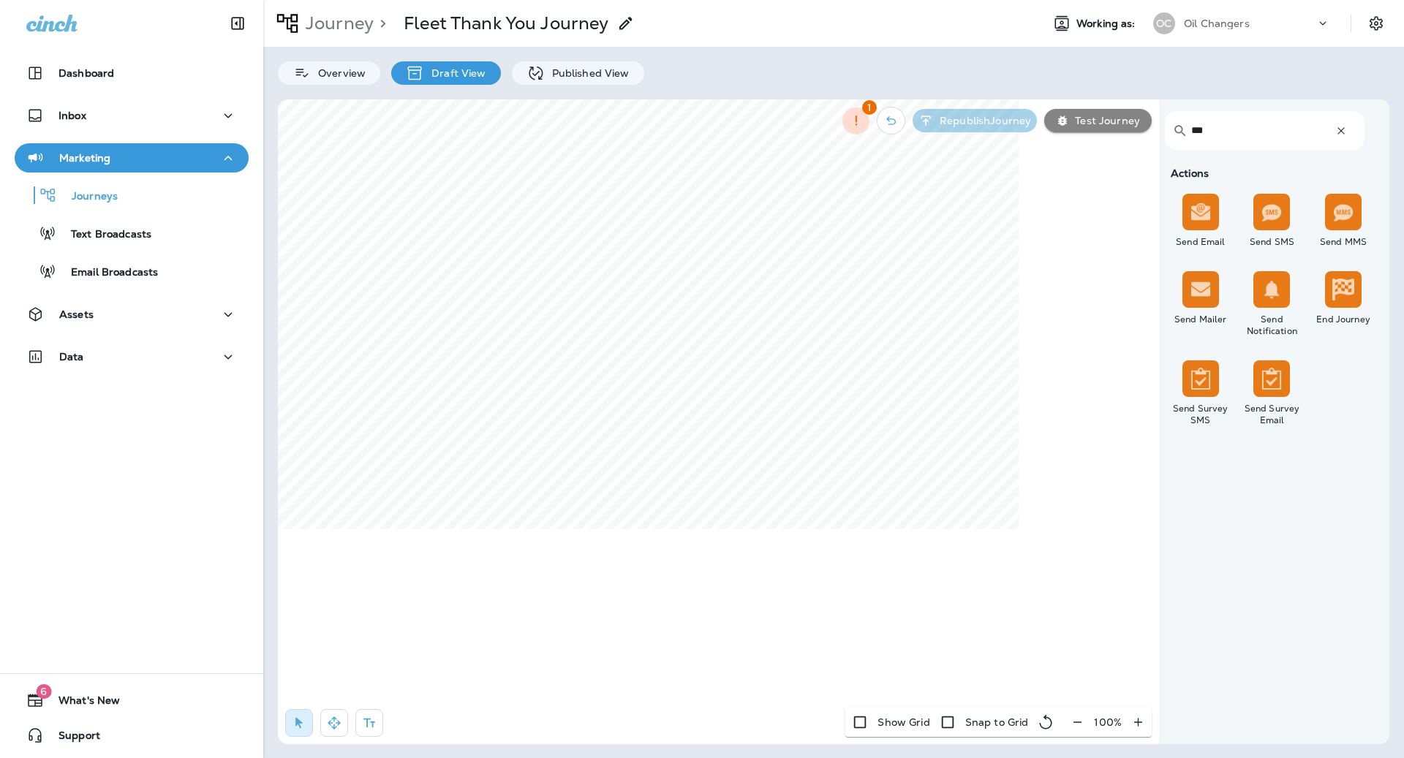
type input "***"
click at [628, 281] on label "Yes" at bounding box center [703, 285] width 181 height 12
click at [777, 353] on span "Apply" at bounding box center [773, 356] width 26 height 10
click at [371, 722] on icon "button" at bounding box center [369, 724] width 12 height 10
click at [572, 530] on div "rdw-editor" at bounding box center [656, 531] width 238 height 10
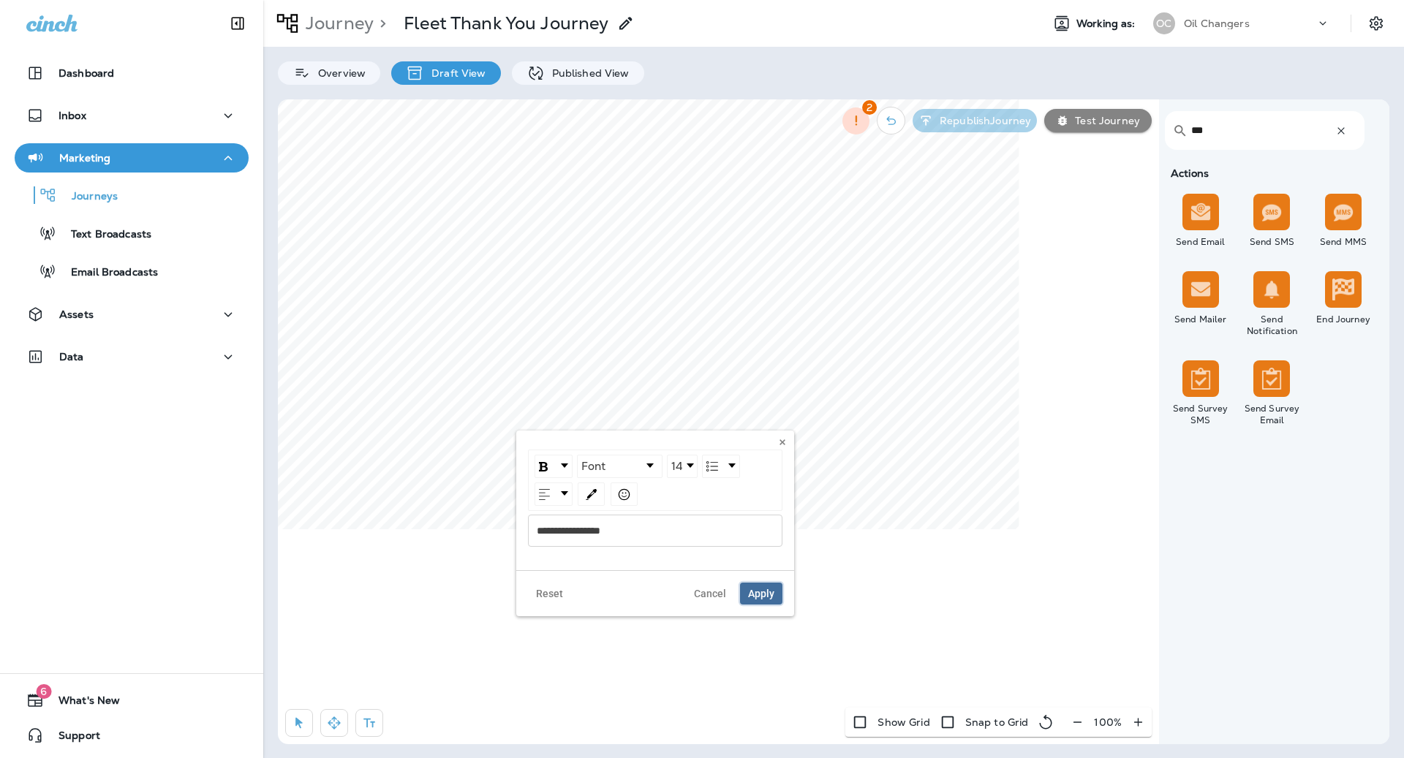
click at [766, 588] on span "Apply" at bounding box center [761, 593] width 26 height 10
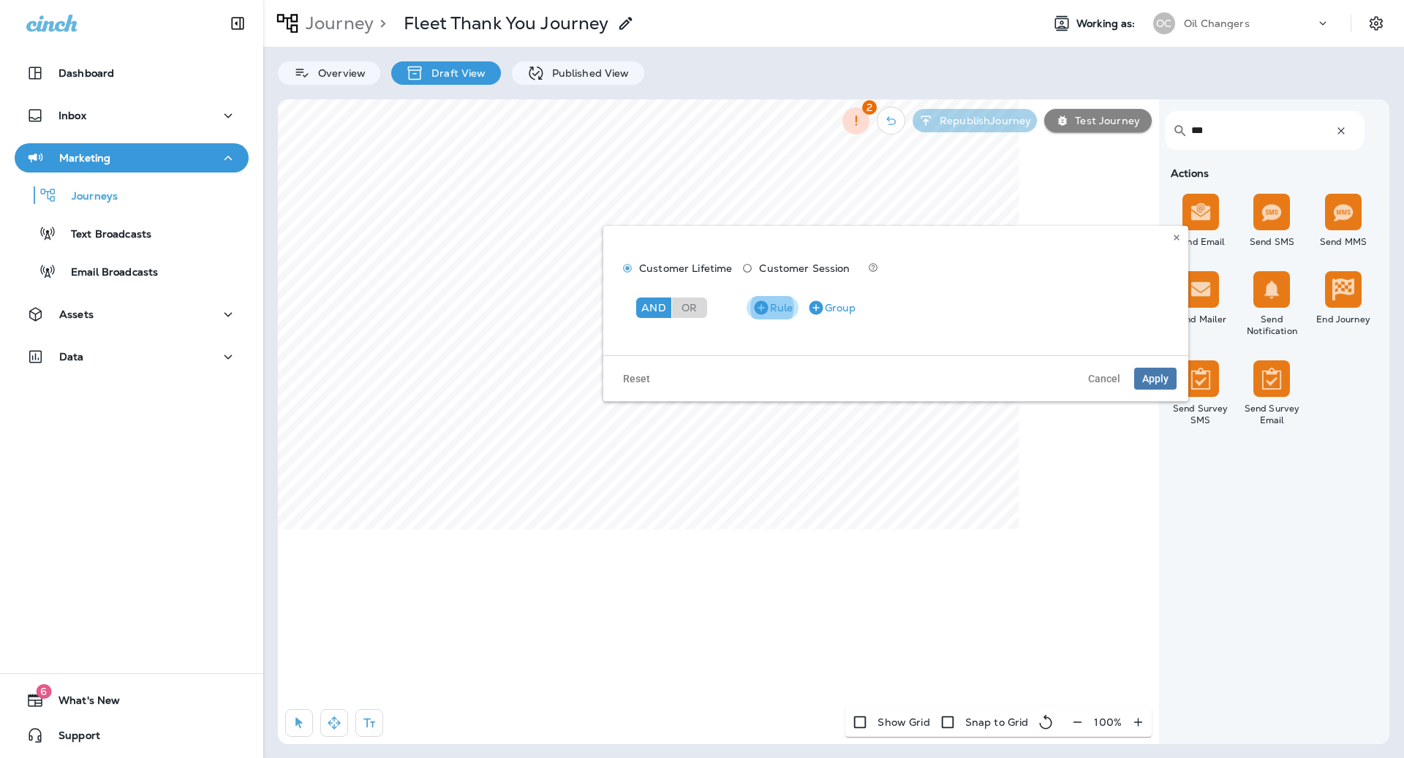
click at [772, 304] on button "Rule" at bounding box center [772, 307] width 52 height 23
click at [689, 342] on p "Choose model" at bounding box center [679, 346] width 72 height 12
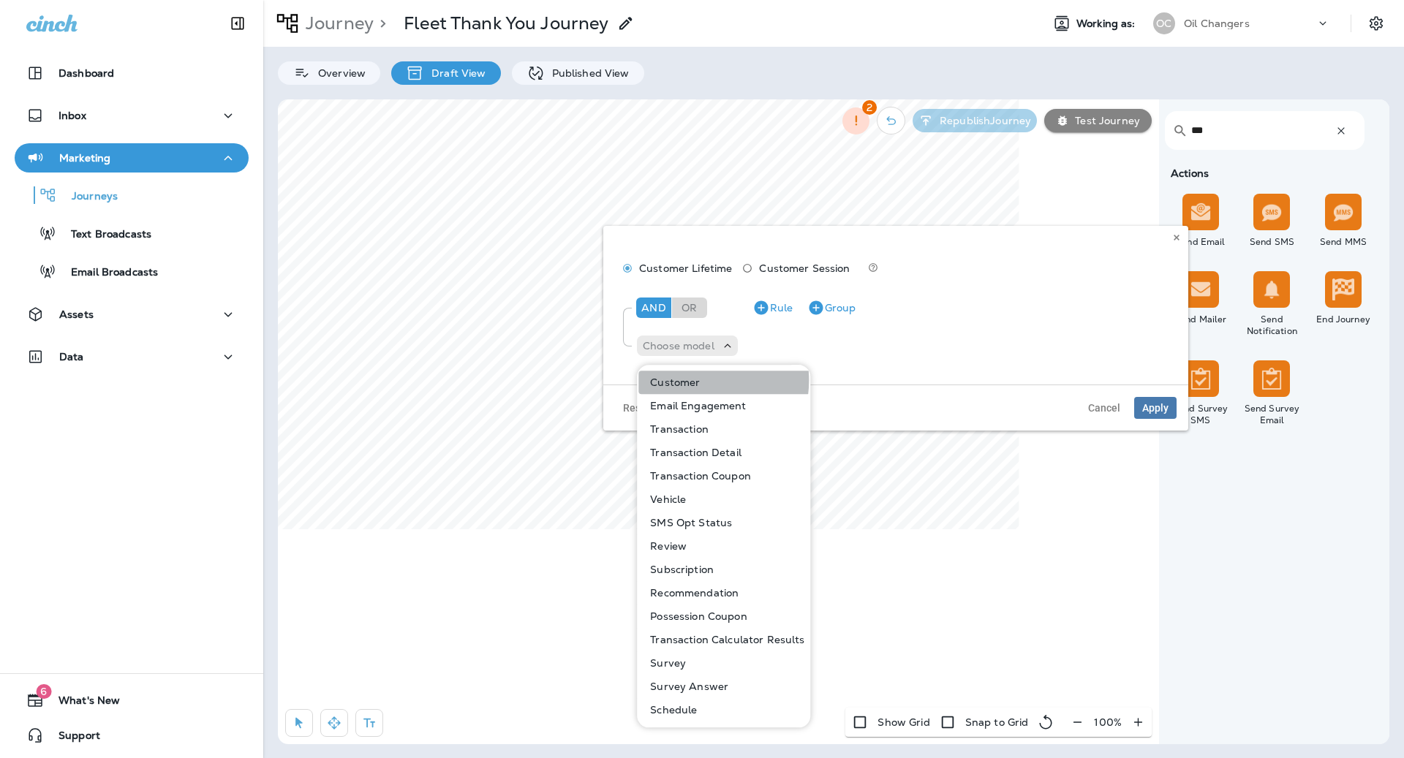
click at [689, 380] on p "Customer" at bounding box center [672, 382] width 56 height 12
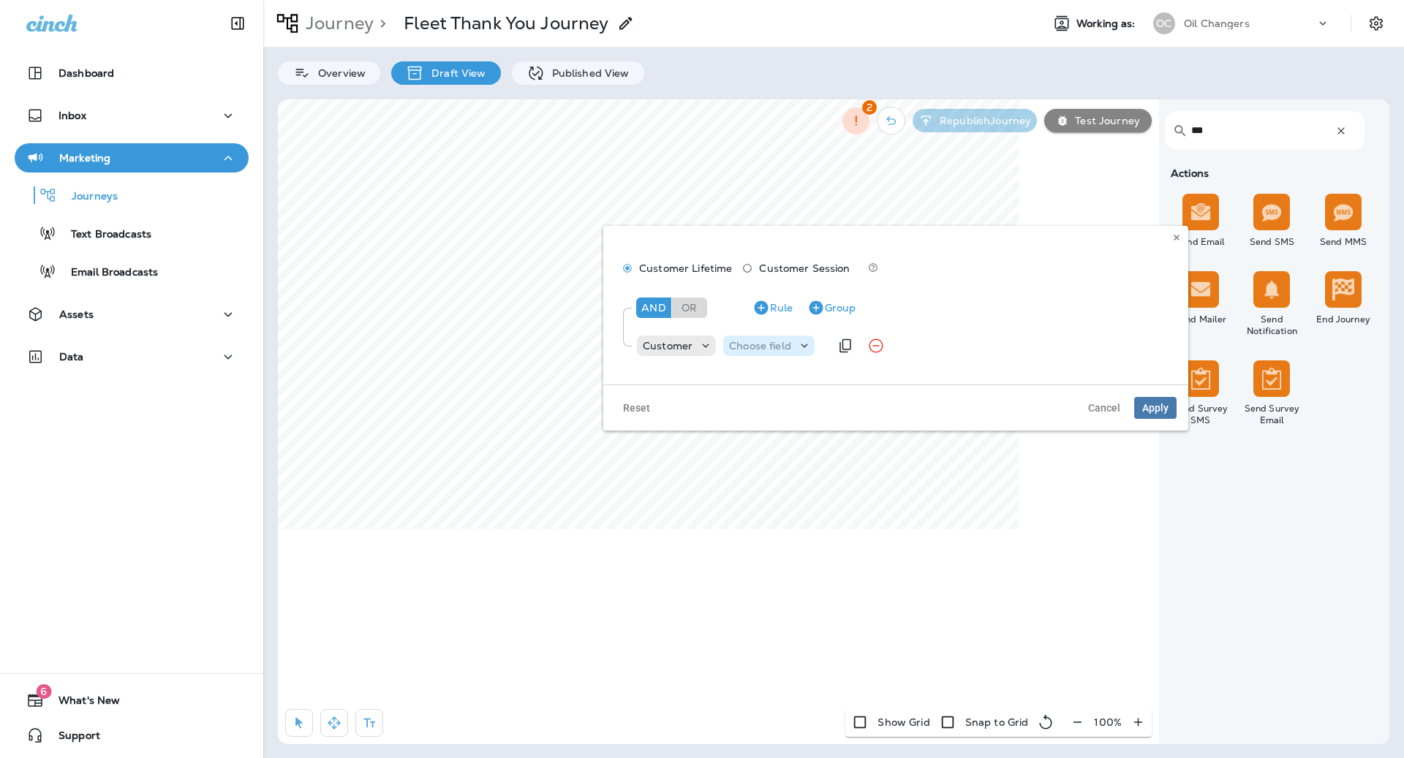
click at [774, 349] on p "Choose field" at bounding box center [760, 346] width 62 height 12
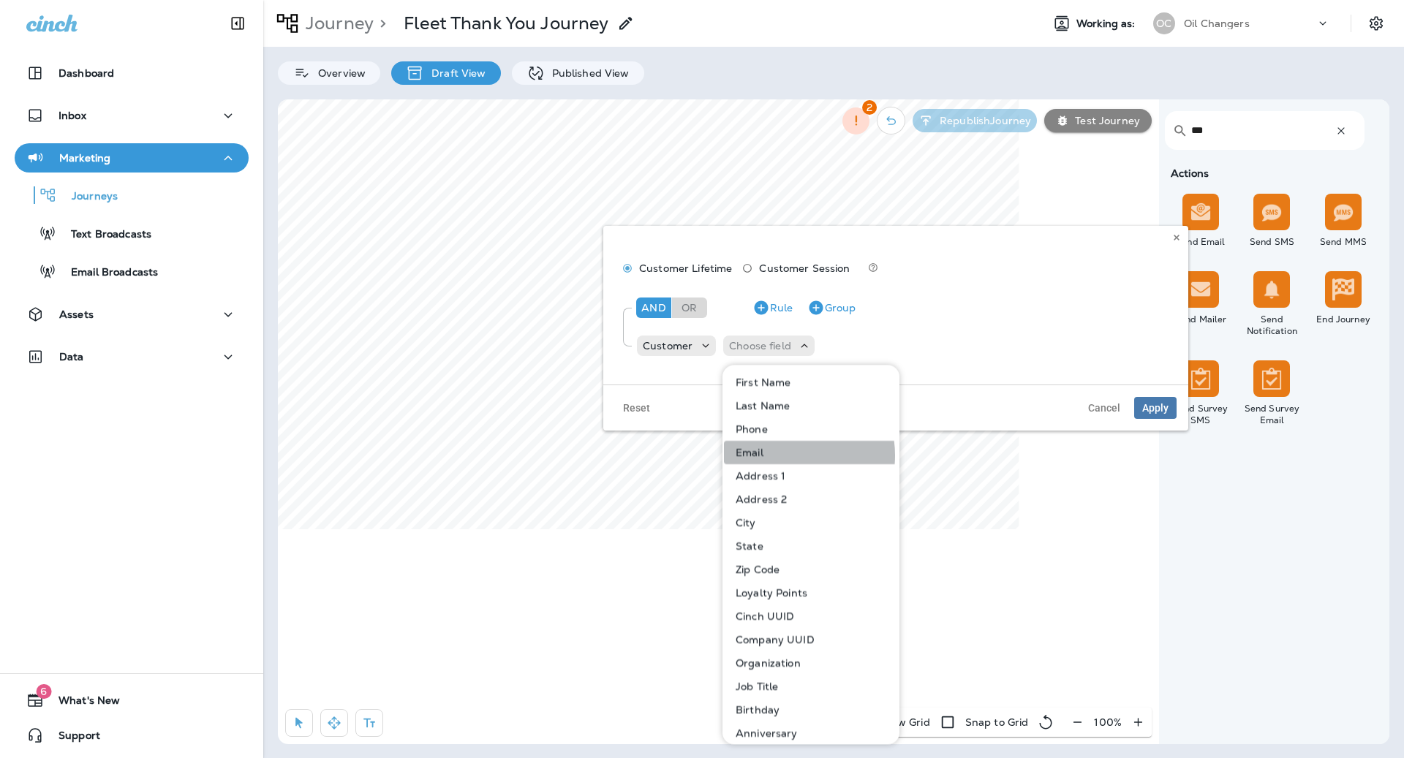
click at [784, 455] on button "Email" at bounding box center [811, 452] width 175 height 23
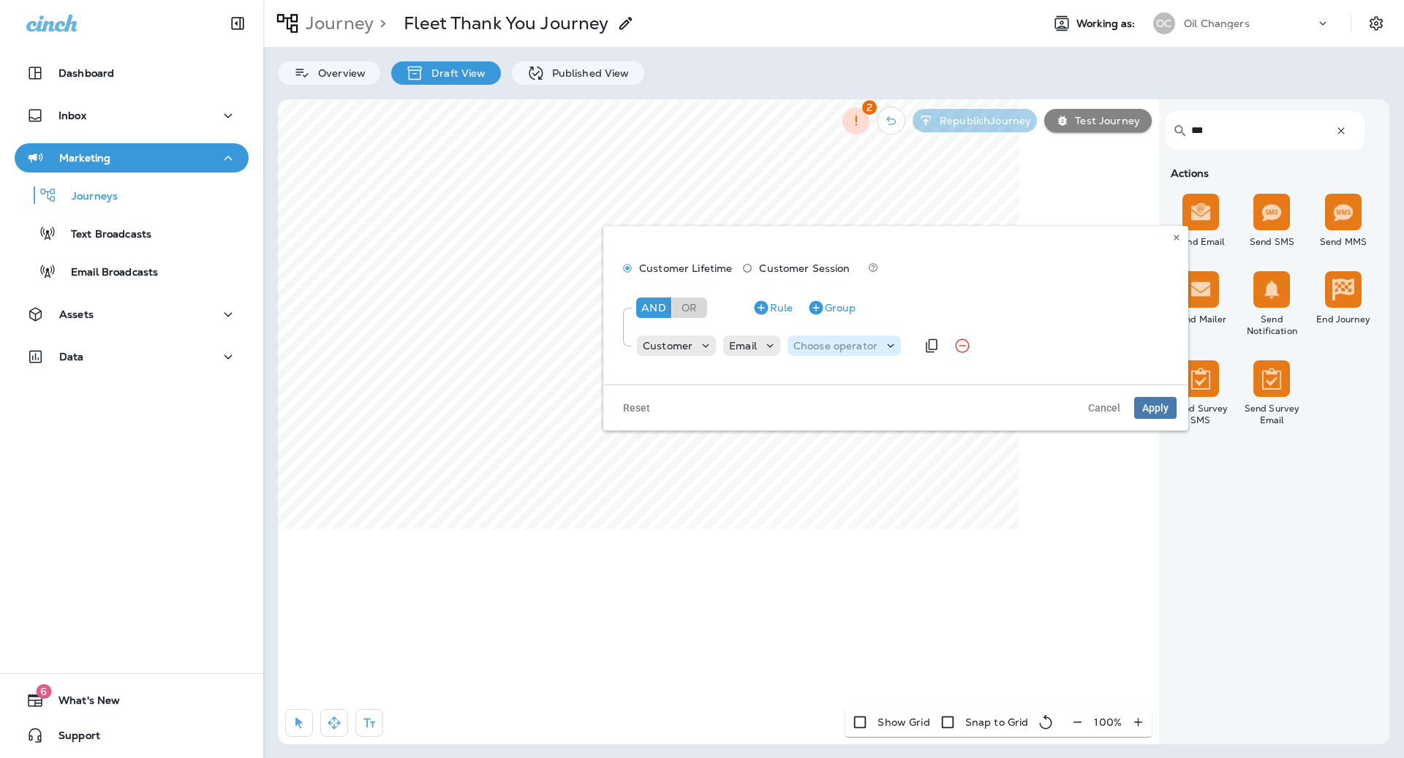
click at [821, 352] on div "Choose operator" at bounding box center [843, 345] width 113 height 15
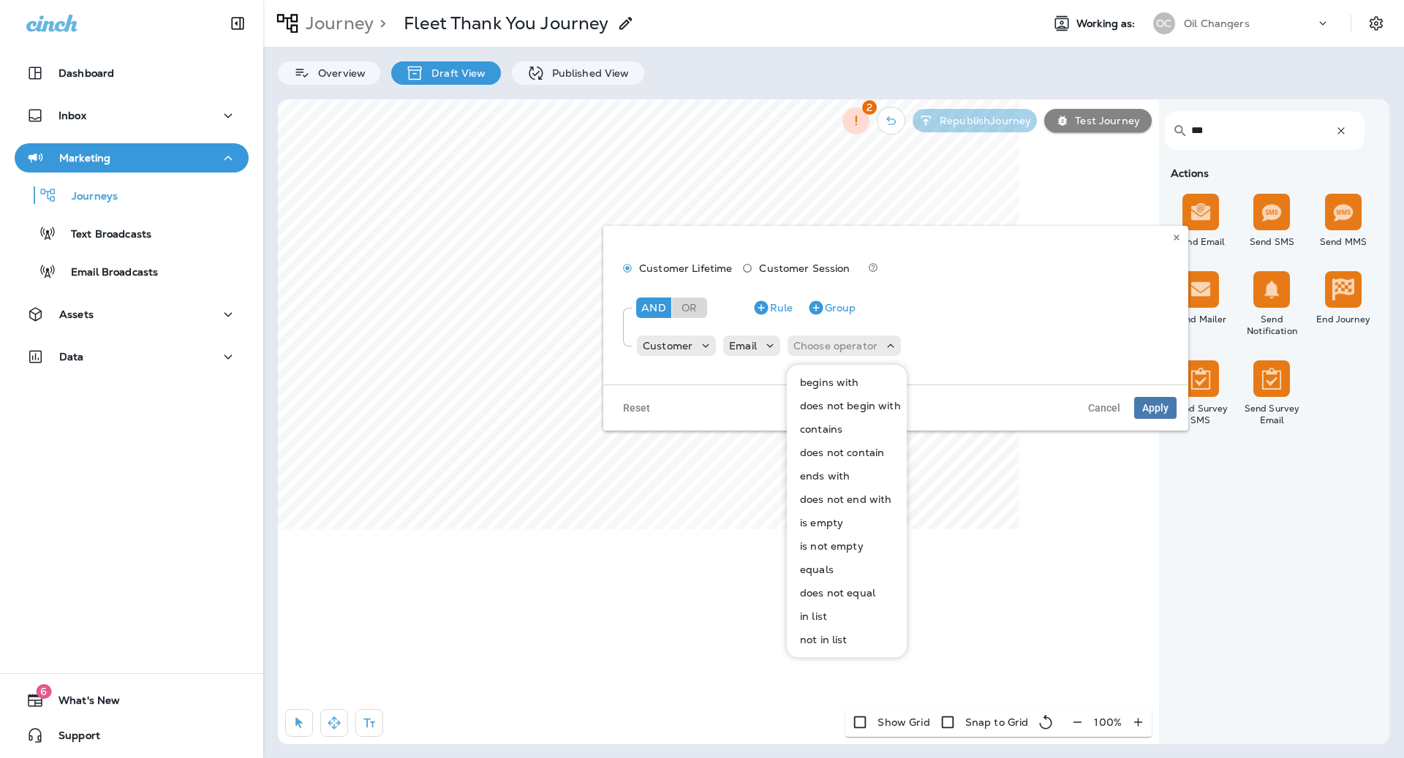
click at [852, 525] on button "is empty" at bounding box center [847, 522] width 118 height 23
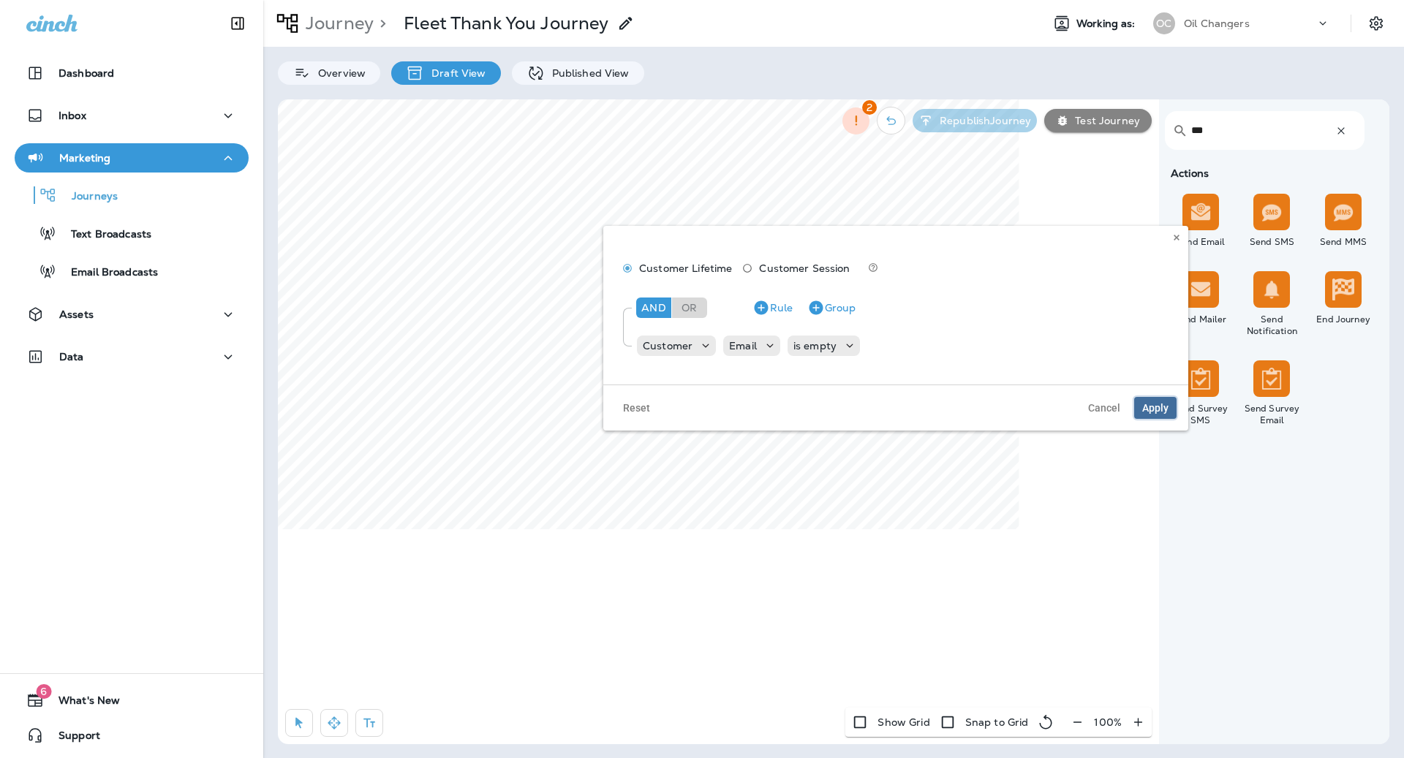
click at [1151, 409] on span "Apply" at bounding box center [1155, 408] width 26 height 10
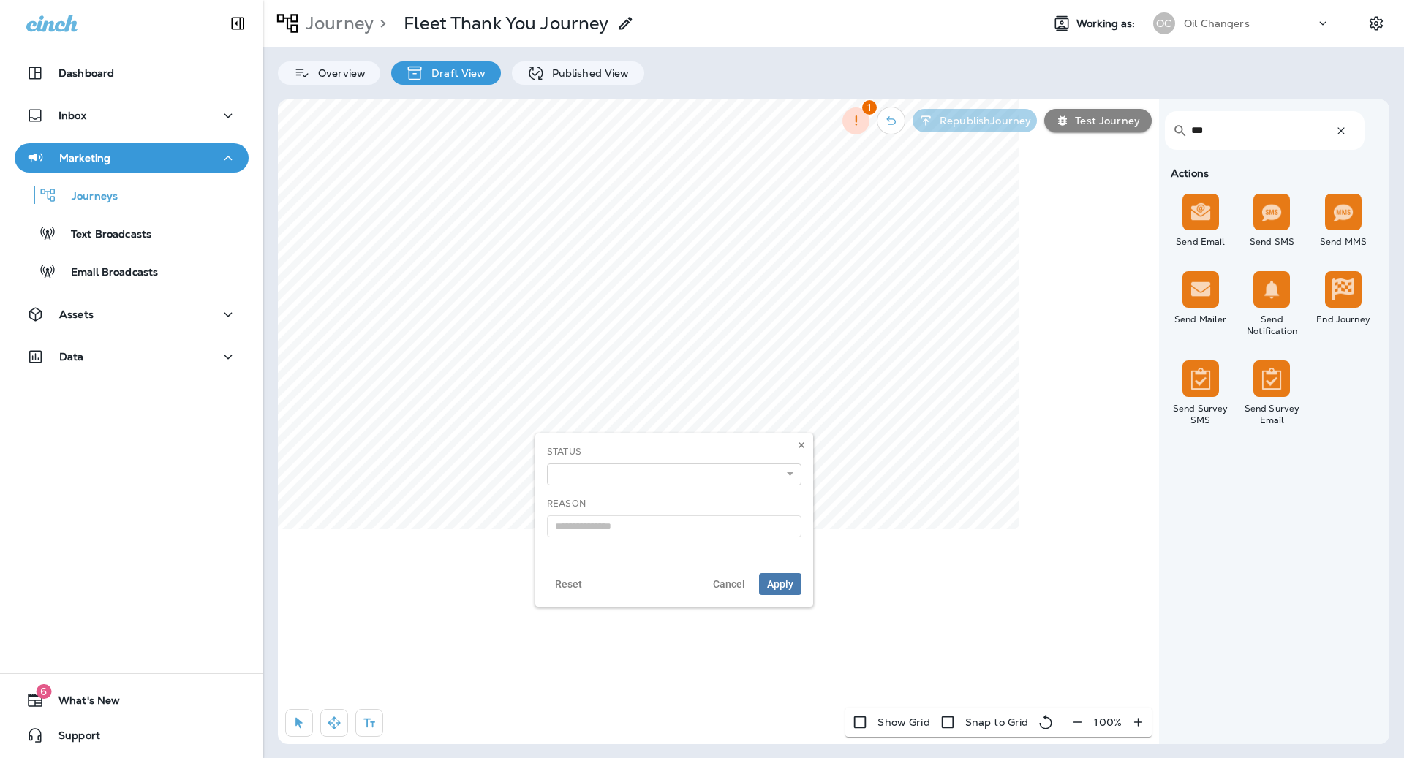
click at [623, 456] on div "**********" at bounding box center [674, 465] width 254 height 40
click at [619, 475] on select "**********" at bounding box center [674, 474] width 254 height 22
select select "*******"
click at [610, 529] on input "text" at bounding box center [674, 526] width 254 height 22
type input "**********"
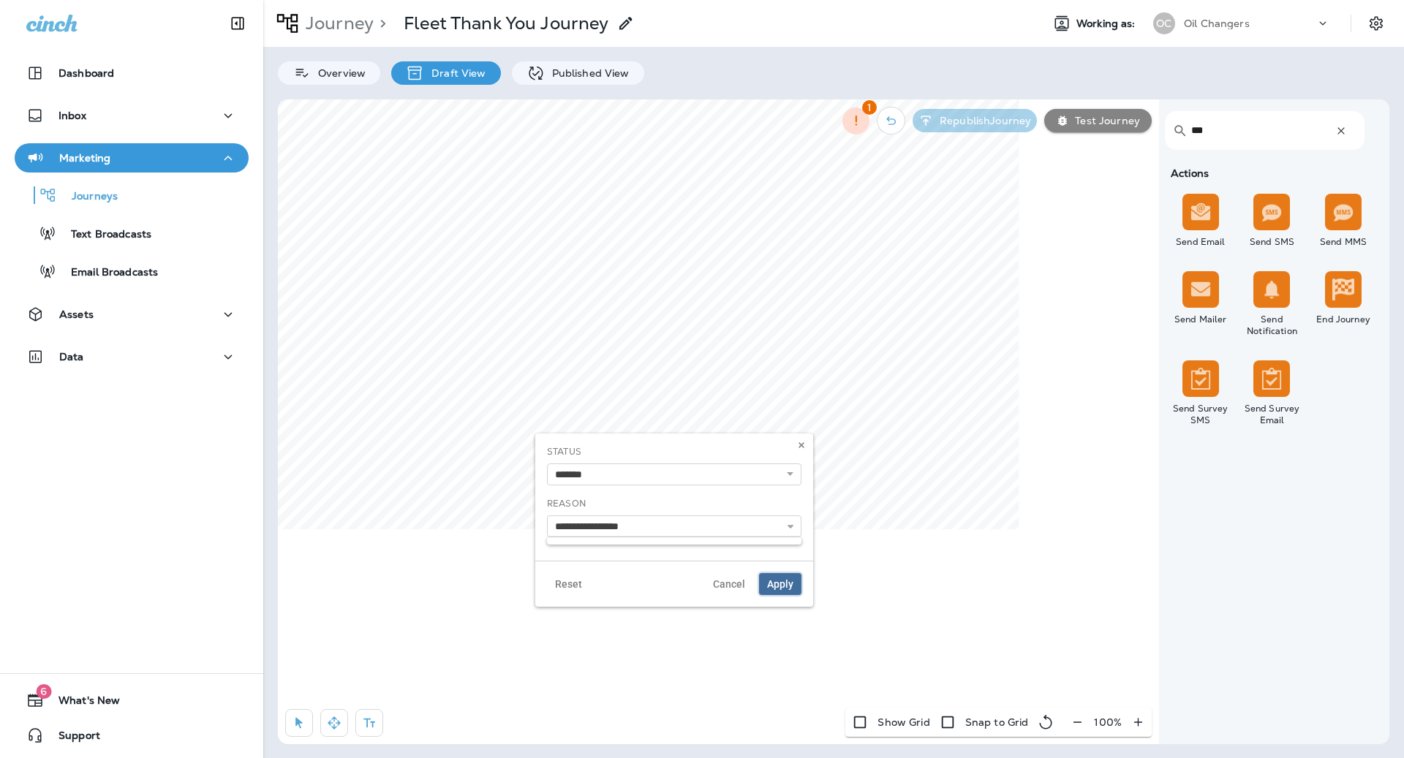
click at [787, 585] on span "Apply" at bounding box center [780, 584] width 26 height 10
click at [999, 118] on p "Republish Journey" at bounding box center [981, 121] width 97 height 12
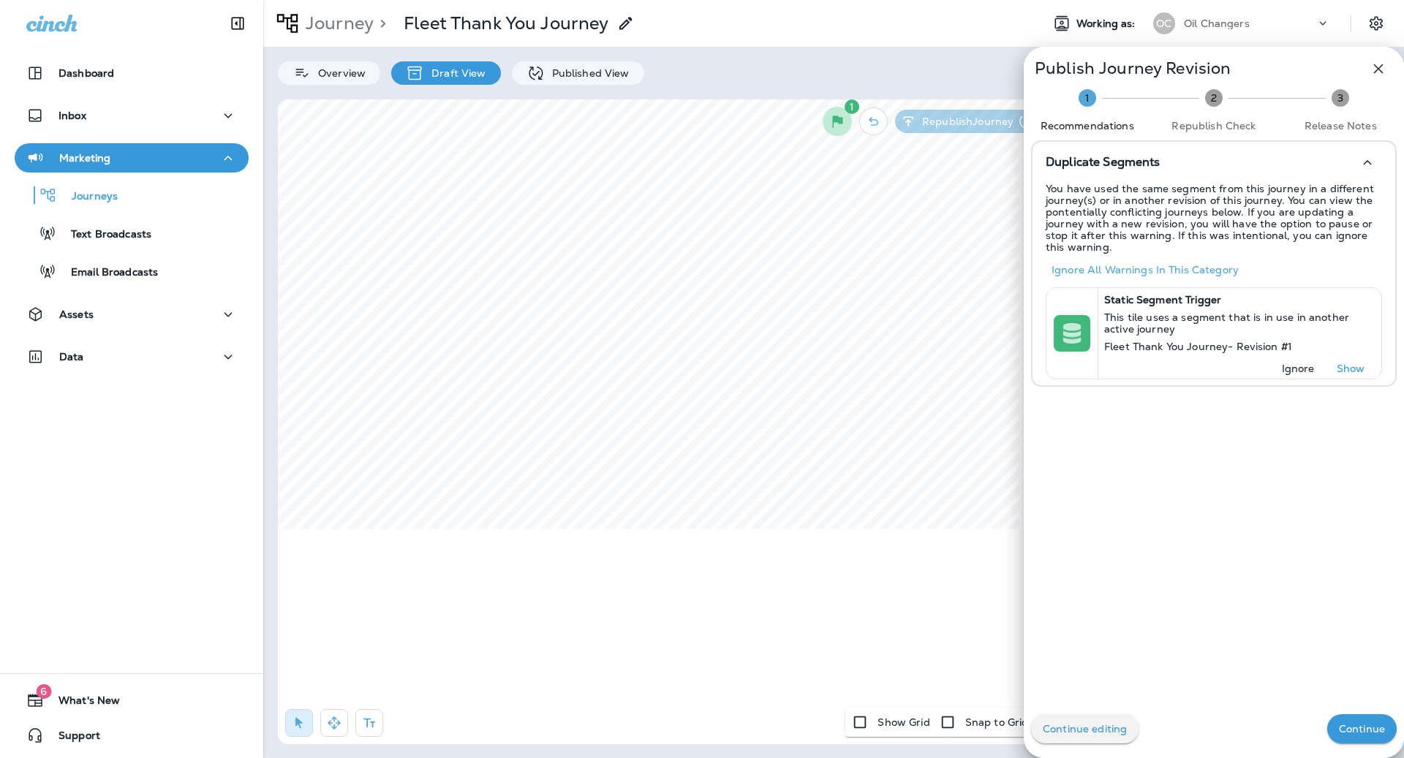
click at [1366, 729] on p "Continue" at bounding box center [1361, 729] width 46 height 12
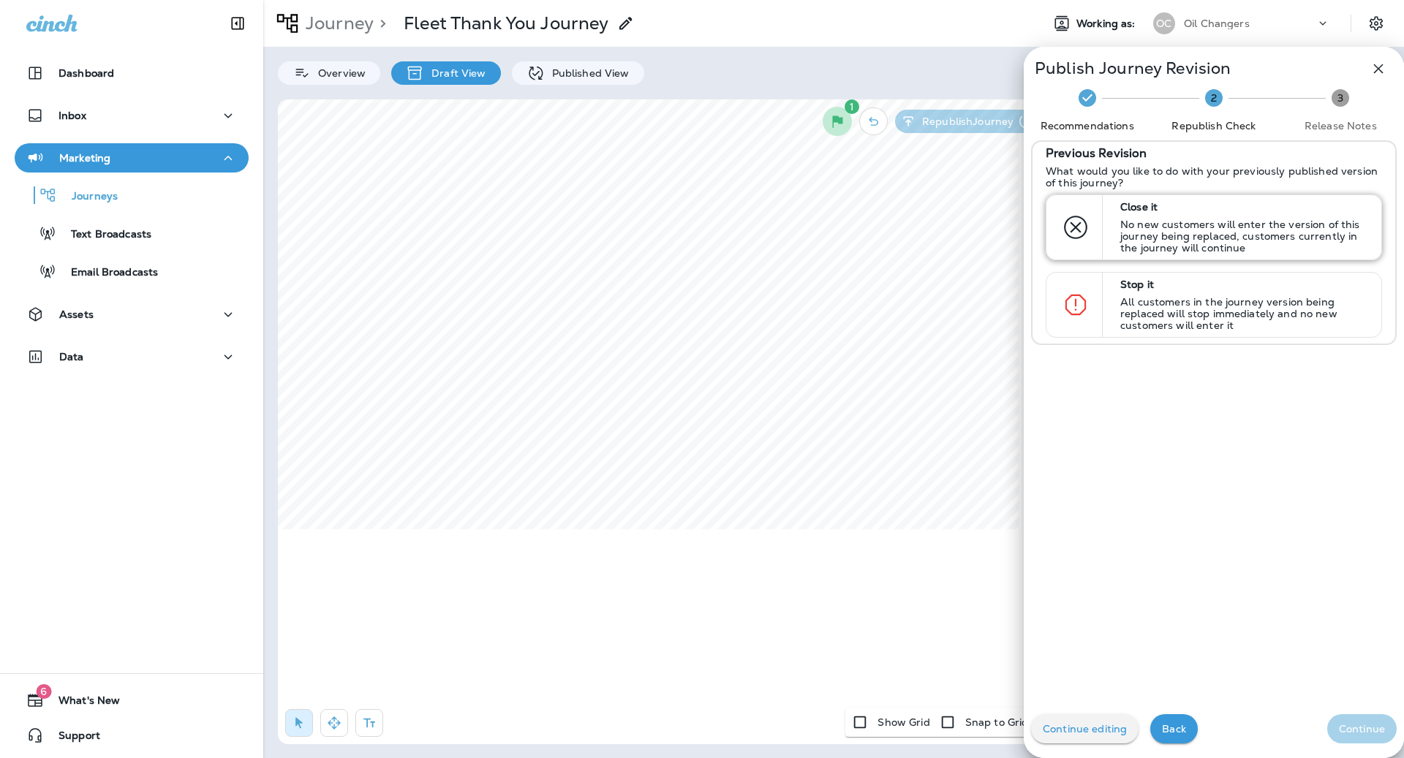
click at [1281, 227] on p "No new customers will enter the version of this journey being replaced, custome…" at bounding box center [1244, 236] width 248 height 35
click at [1350, 705] on div "Continue editing Back Continue" at bounding box center [1213, 729] width 380 height 58
click at [1352, 724] on p "Continue" at bounding box center [1361, 729] width 46 height 12
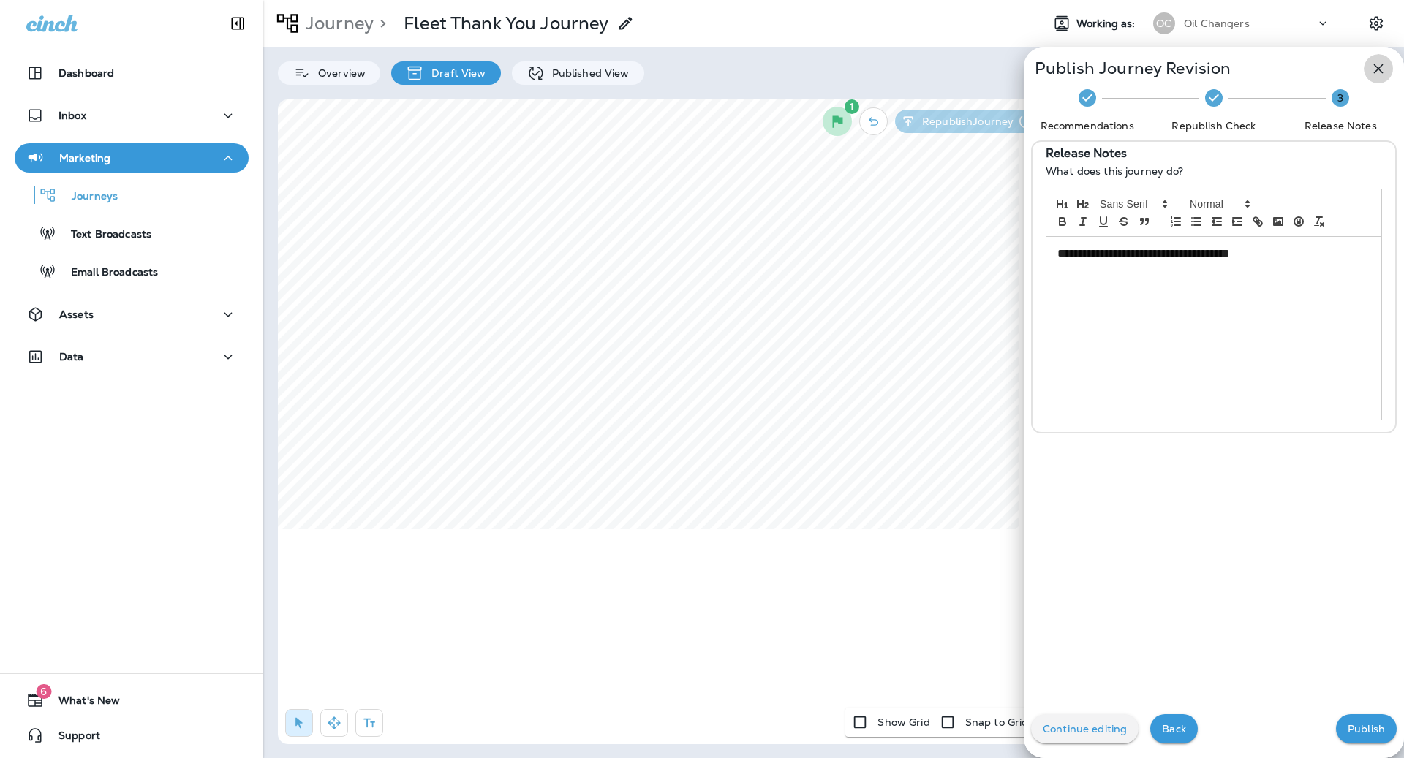
click at [1382, 64] on icon "button" at bounding box center [1378, 69] width 18 height 18
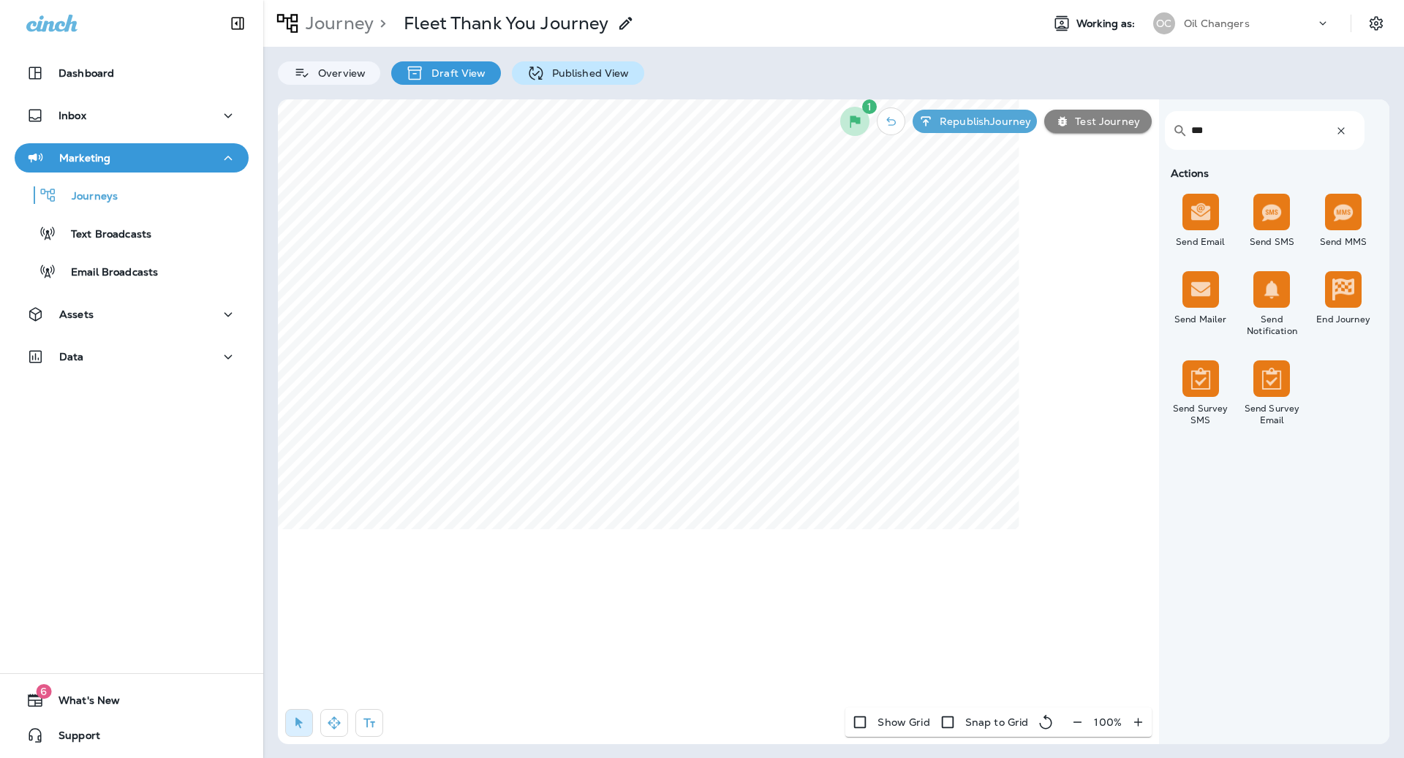
click at [596, 69] on p "Published View" at bounding box center [587, 73] width 85 height 12
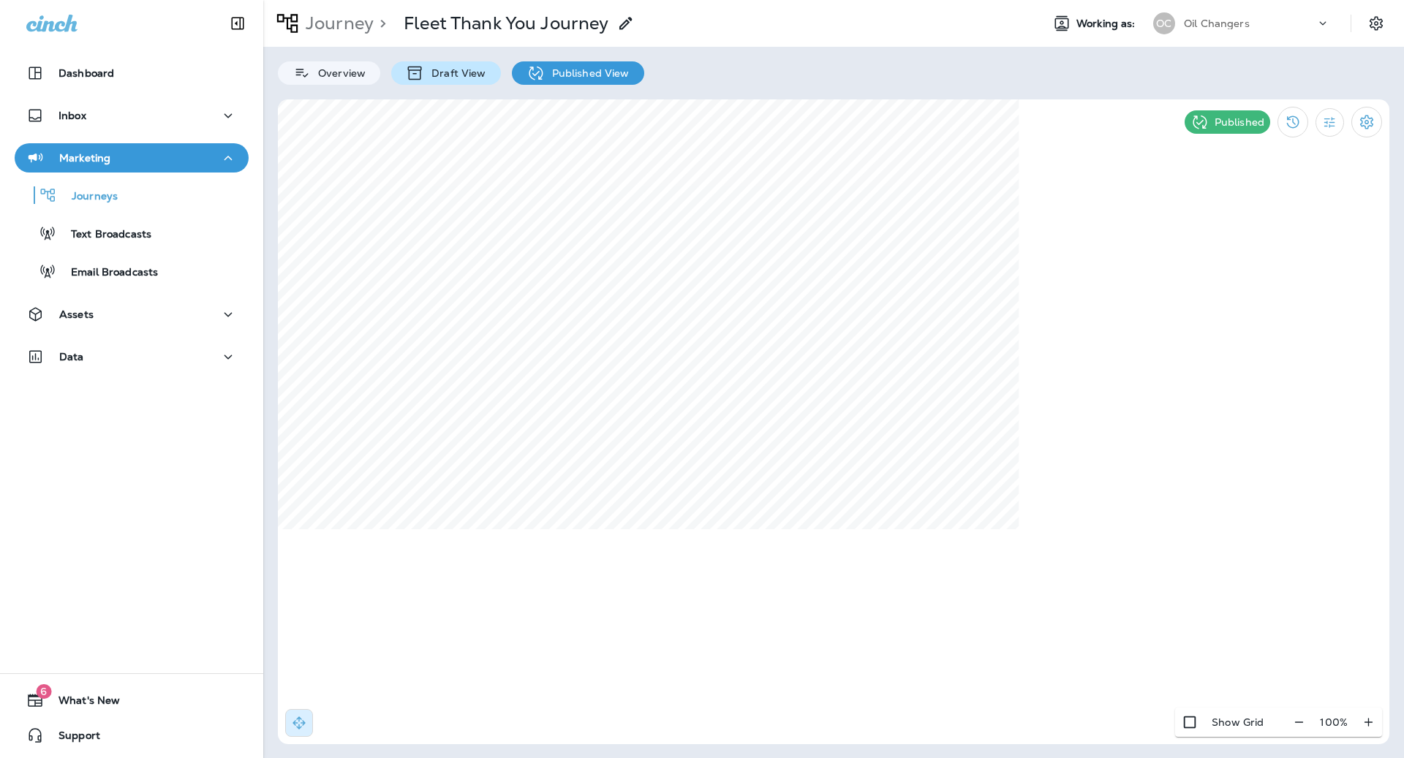
click at [442, 74] on p "Draft View" at bounding box center [454, 73] width 61 height 12
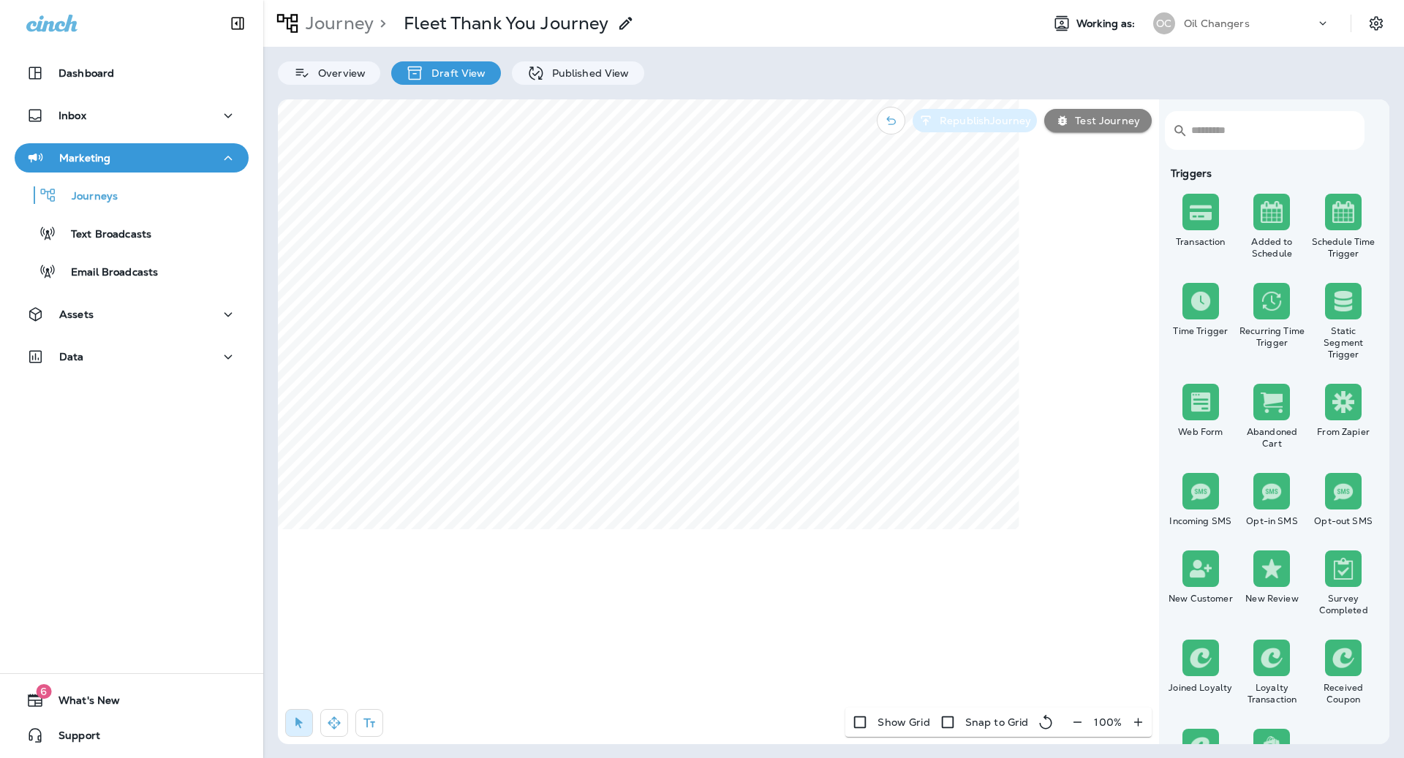
click at [996, 118] on p "Republish Journey" at bounding box center [981, 121] width 97 height 12
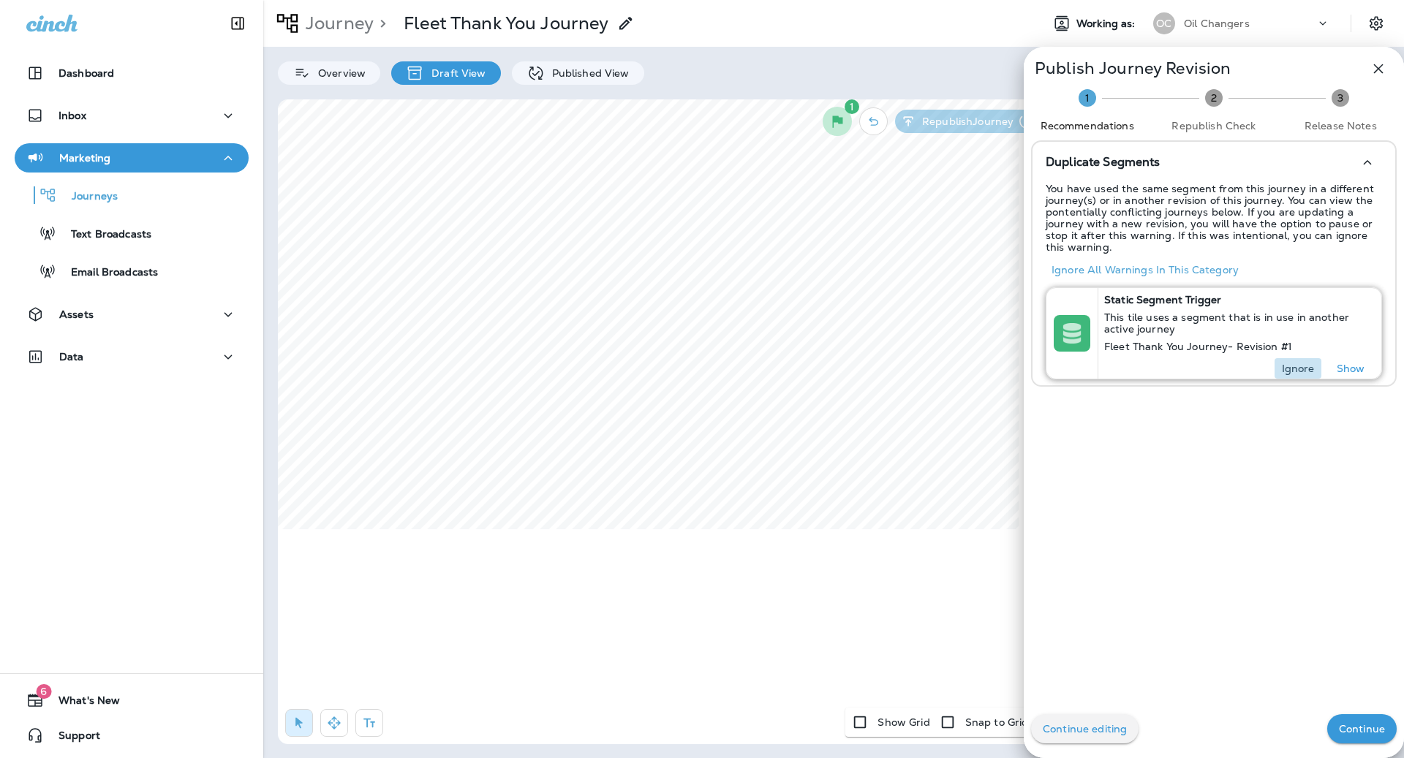
click at [1298, 367] on p "Ignore" at bounding box center [1297, 369] width 33 height 12
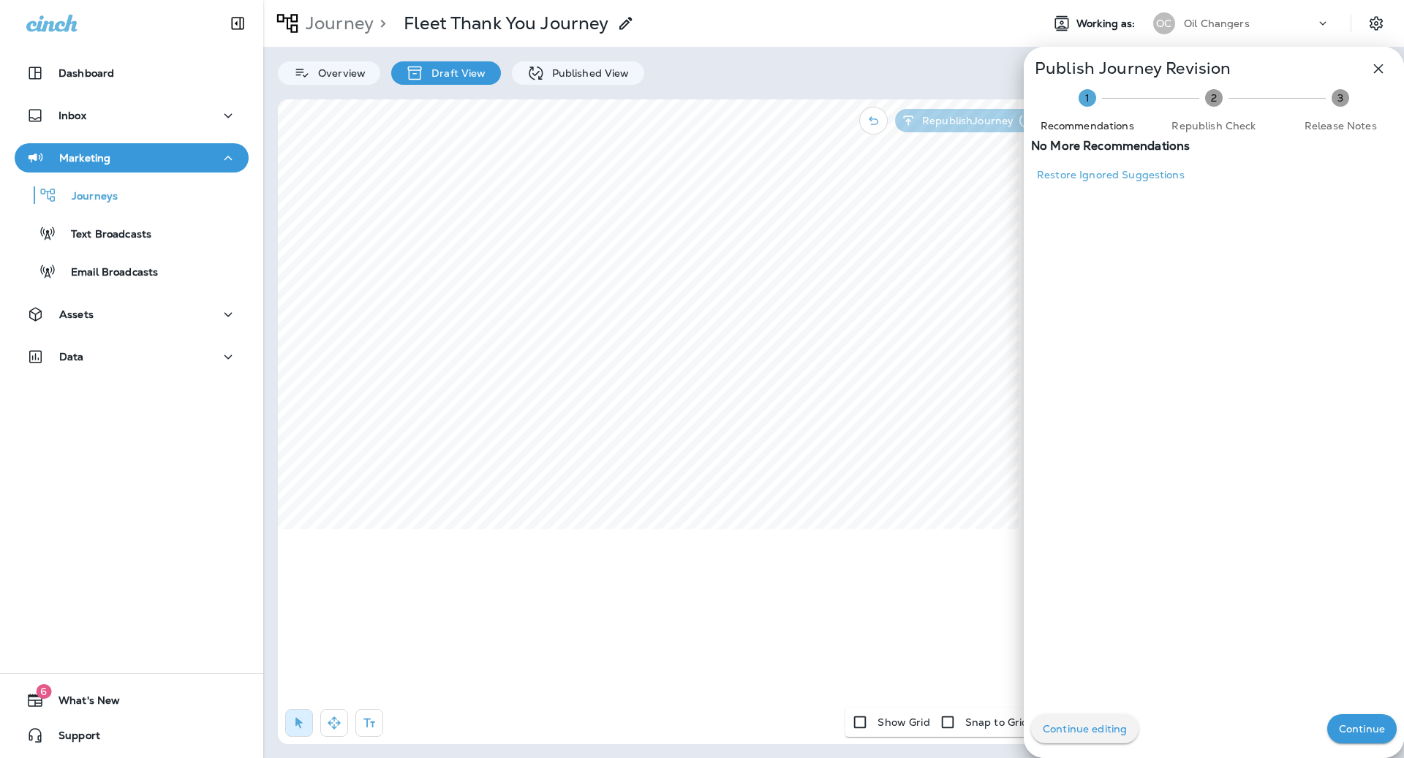
click at [1360, 734] on p "Continue" at bounding box center [1361, 729] width 46 height 12
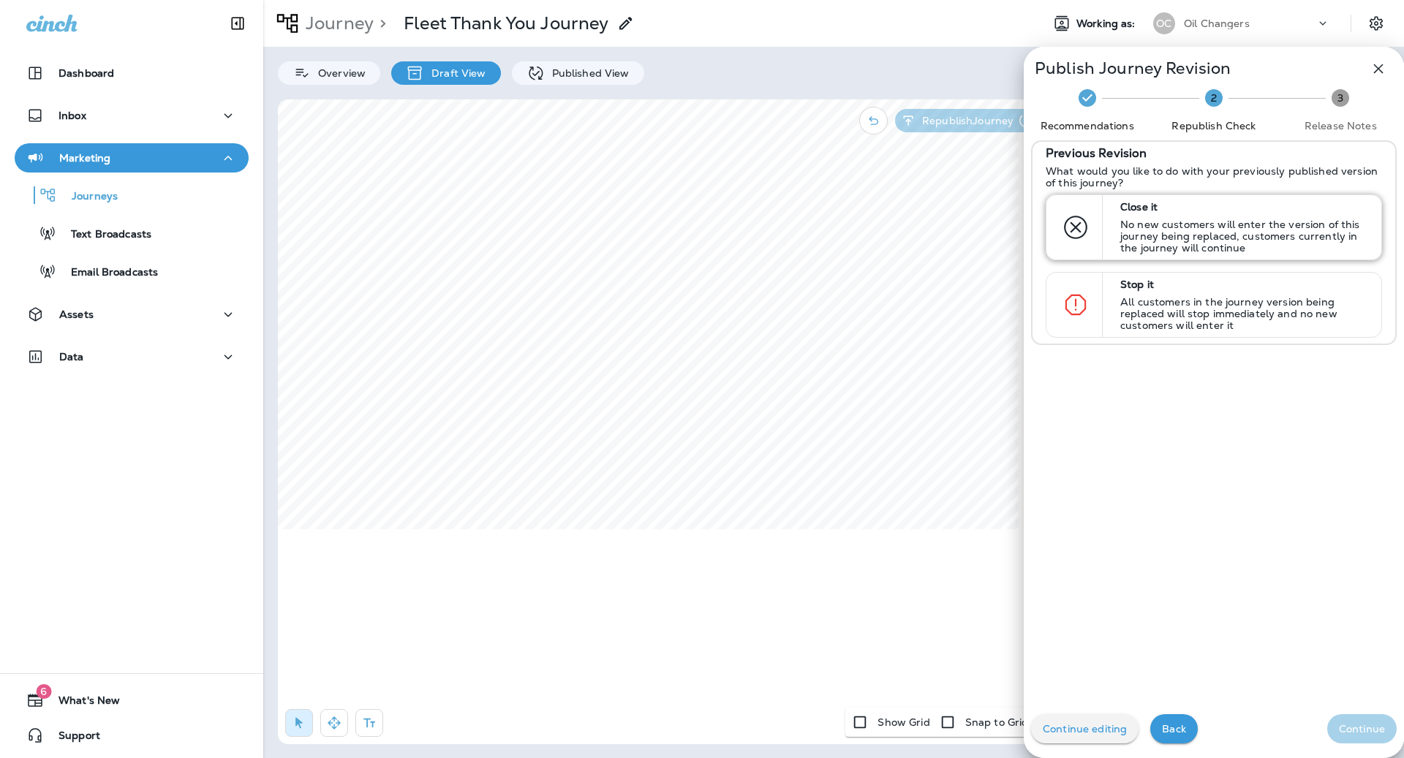
click at [1282, 220] on p "No new customers will enter the version of this journey being replaced, custome…" at bounding box center [1244, 236] width 248 height 35
click at [1362, 721] on button "Continue" at bounding box center [1361, 728] width 69 height 29
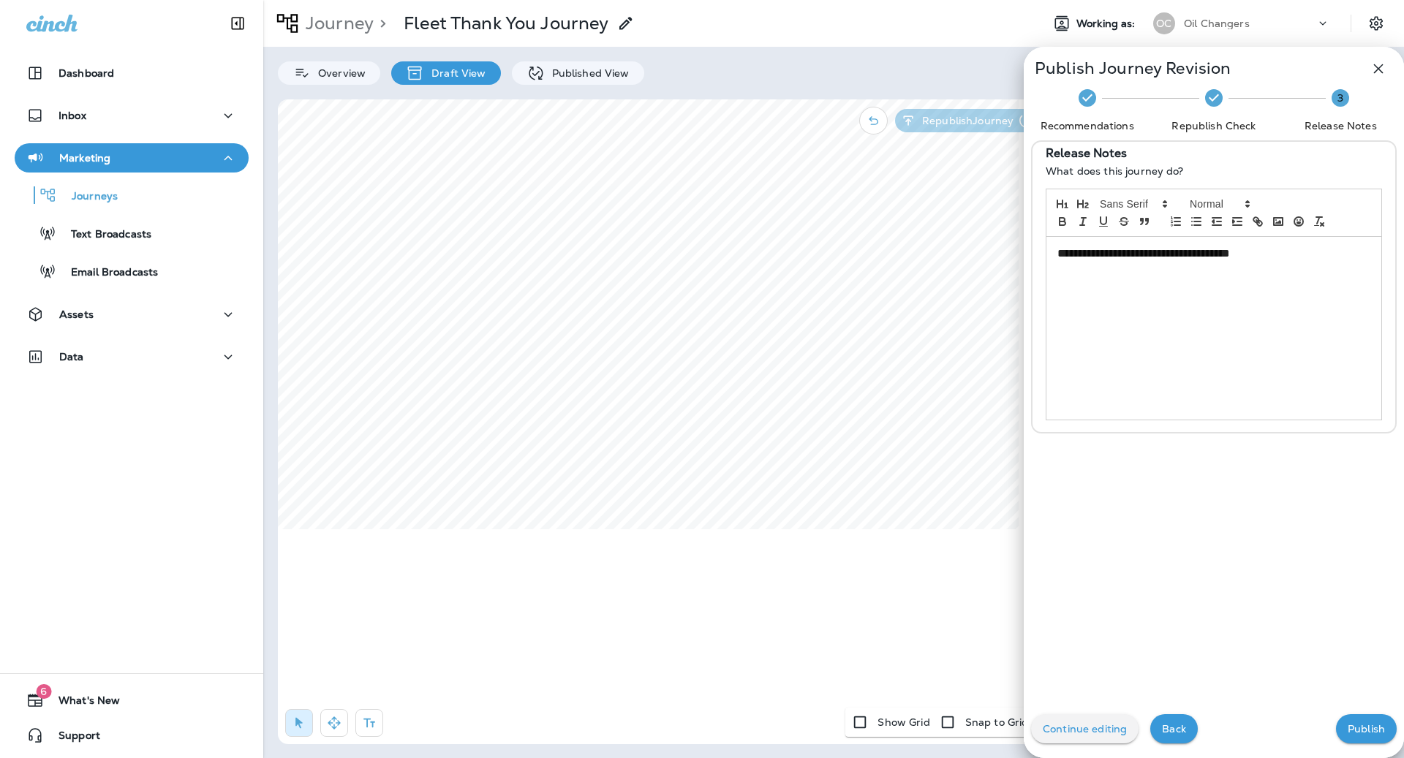
click at [1306, 334] on div "**********" at bounding box center [1213, 328] width 335 height 183
click at [1355, 723] on p "Publish" at bounding box center [1365, 729] width 37 height 12
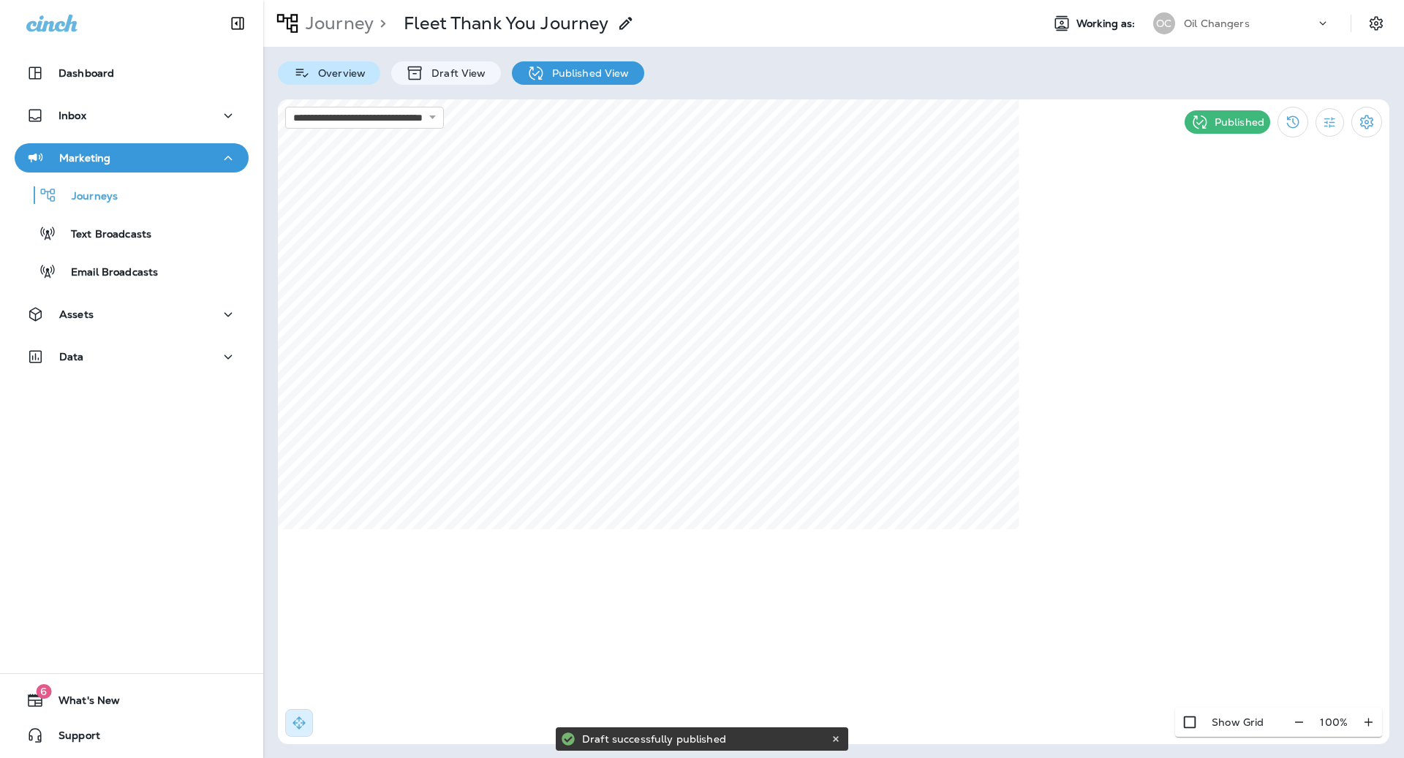
click at [363, 80] on div "Overview" at bounding box center [329, 72] width 102 height 23
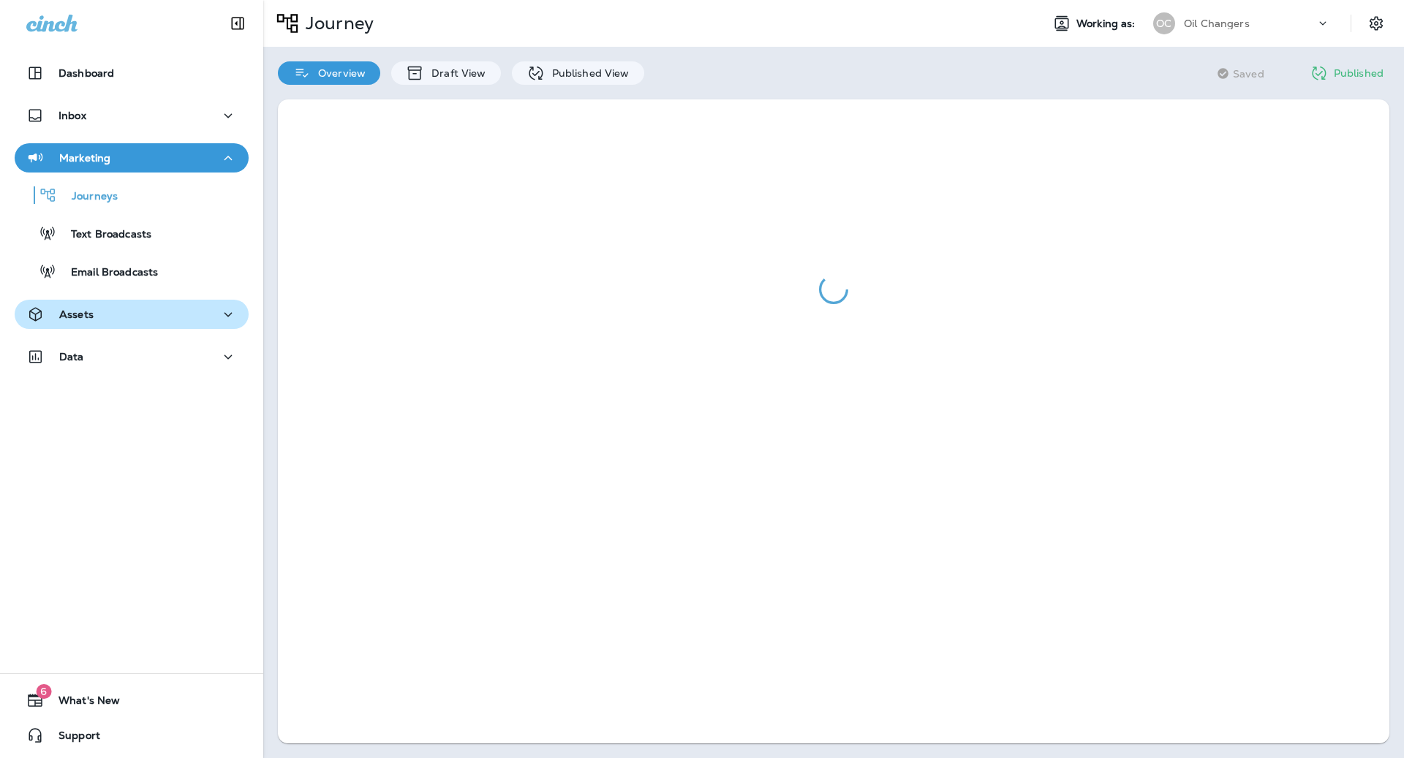
click at [86, 318] on p "Assets" at bounding box center [76, 314] width 34 height 12
